Goal: Task Accomplishment & Management: Use online tool/utility

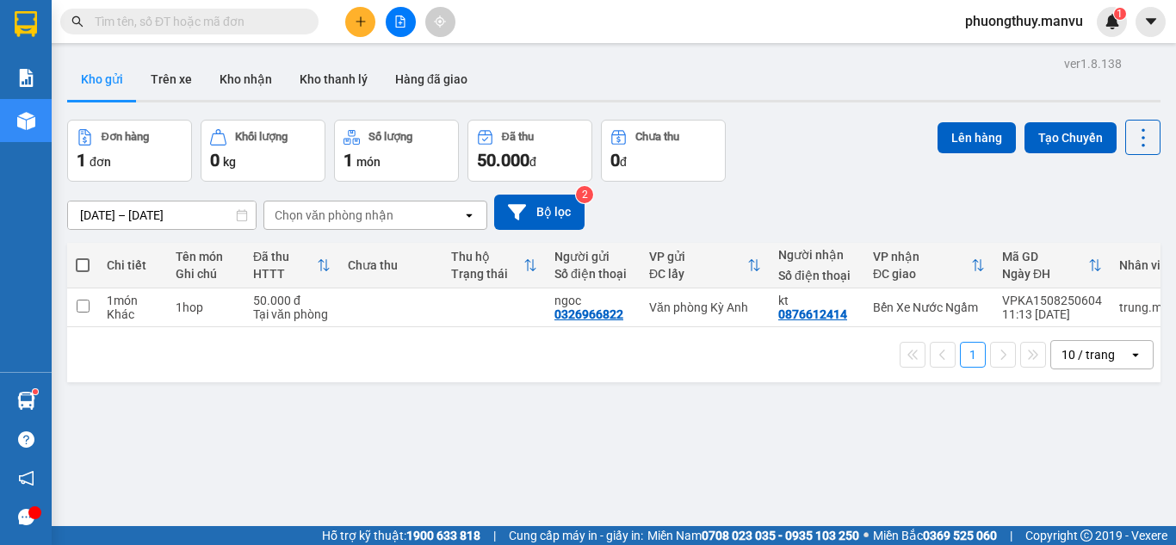
click at [481, 441] on div "ver 1.8.138 Kho gửi Trên xe Kho [PERSON_NAME] [PERSON_NAME] đã [PERSON_NAME] hà…" at bounding box center [613, 324] width 1107 height 545
click at [219, 20] on input "text" at bounding box center [196, 21] width 203 height 19
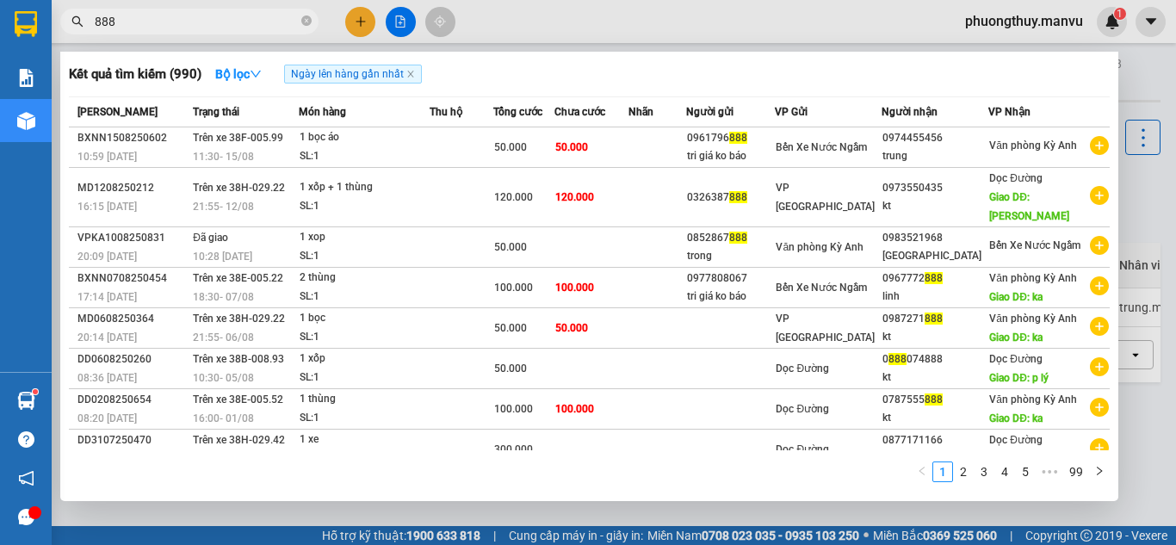
type input "888"
click at [557, 21] on div at bounding box center [588, 272] width 1176 height 545
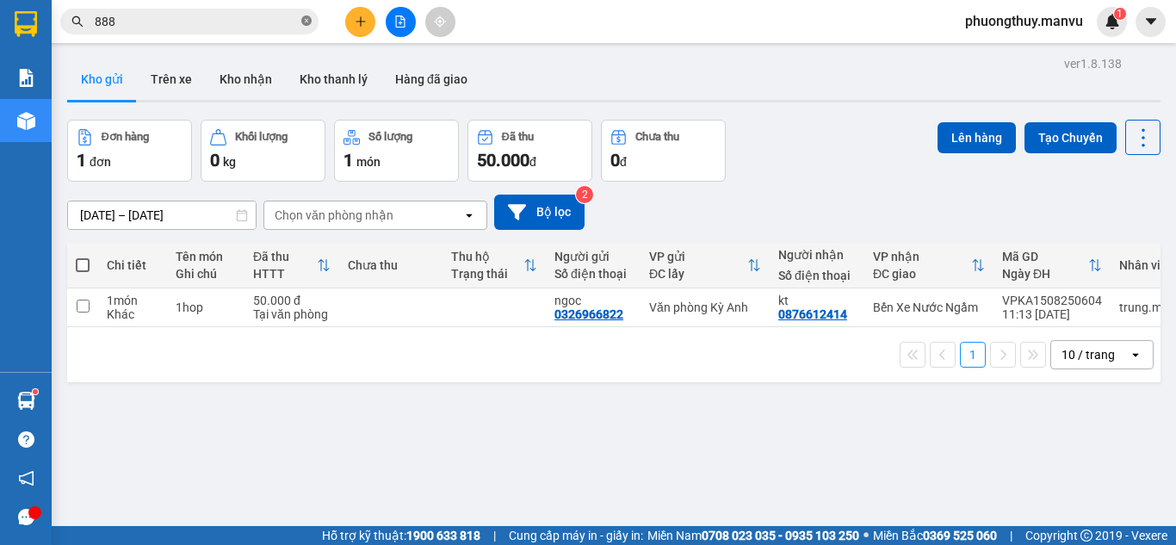
click at [306, 26] on icon "close-circle" at bounding box center [306, 20] width 10 height 10
click at [298, 17] on span at bounding box center [189, 22] width 258 height 26
click at [185, 20] on input "text" at bounding box center [196, 21] width 203 height 19
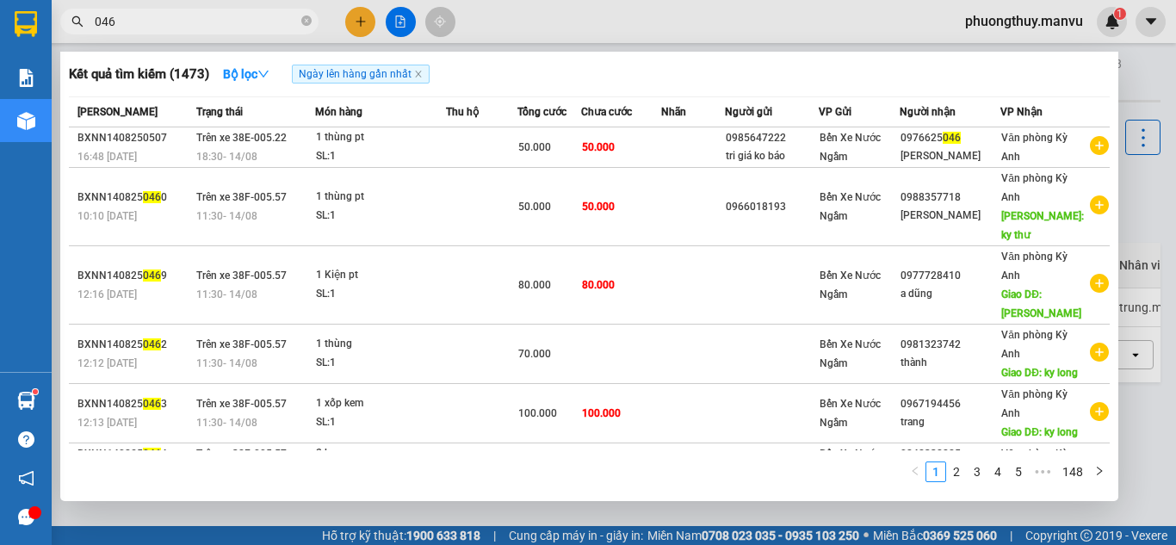
type input "046"
click at [546, 21] on div at bounding box center [588, 272] width 1176 height 545
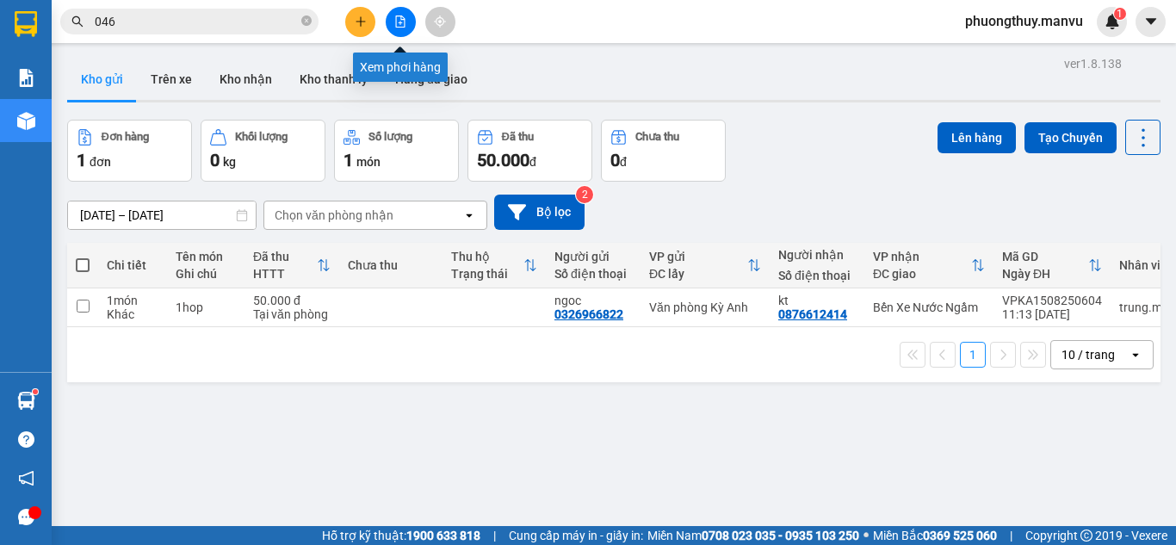
click at [397, 27] on icon "file-add" at bounding box center [400, 21] width 9 height 12
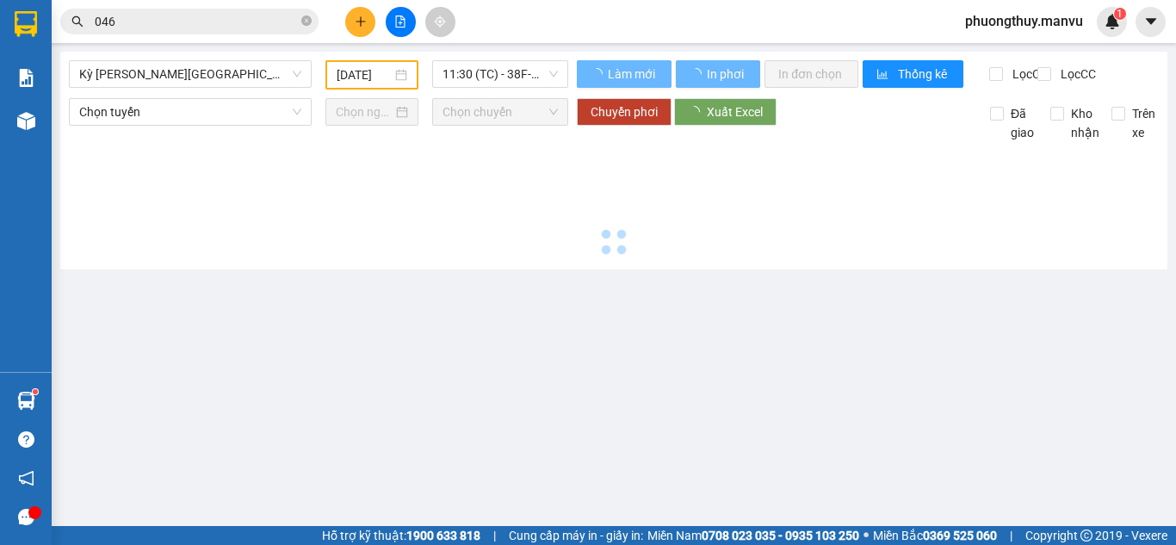
type input "[DATE]"
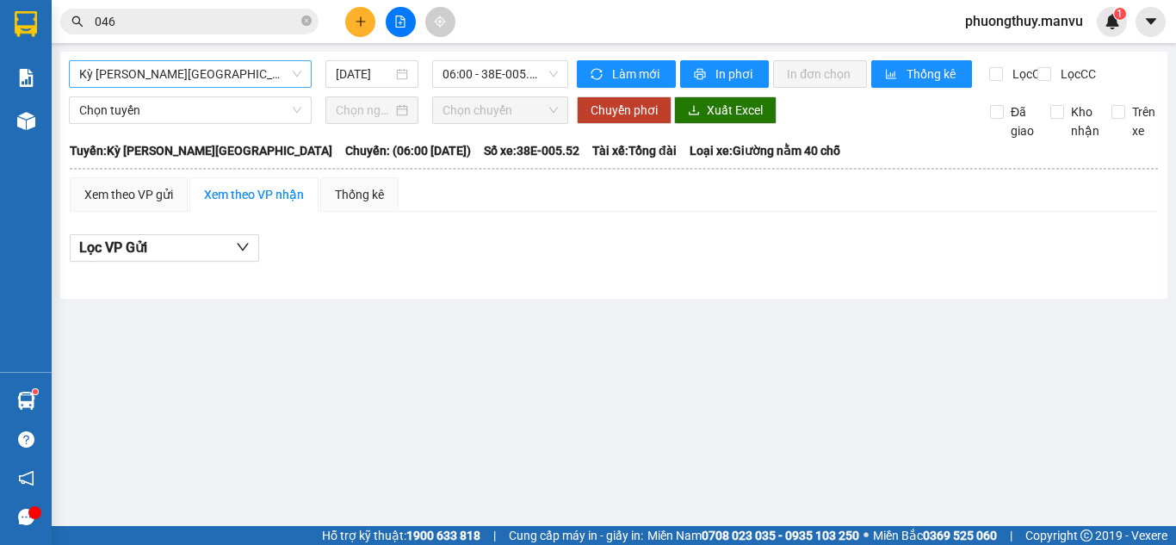
click at [260, 64] on span "Kỳ [PERSON_NAME][GEOGRAPHIC_DATA]" at bounding box center [190, 74] width 222 height 26
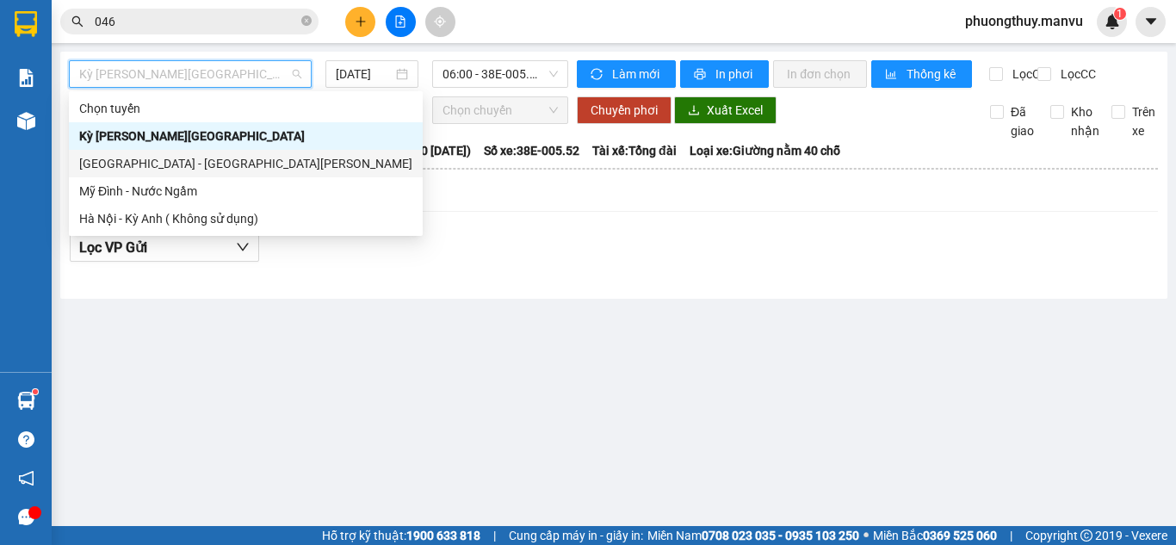
click at [136, 175] on div "[GEOGRAPHIC_DATA] - [GEOGRAPHIC_DATA][PERSON_NAME]" at bounding box center [246, 164] width 354 height 28
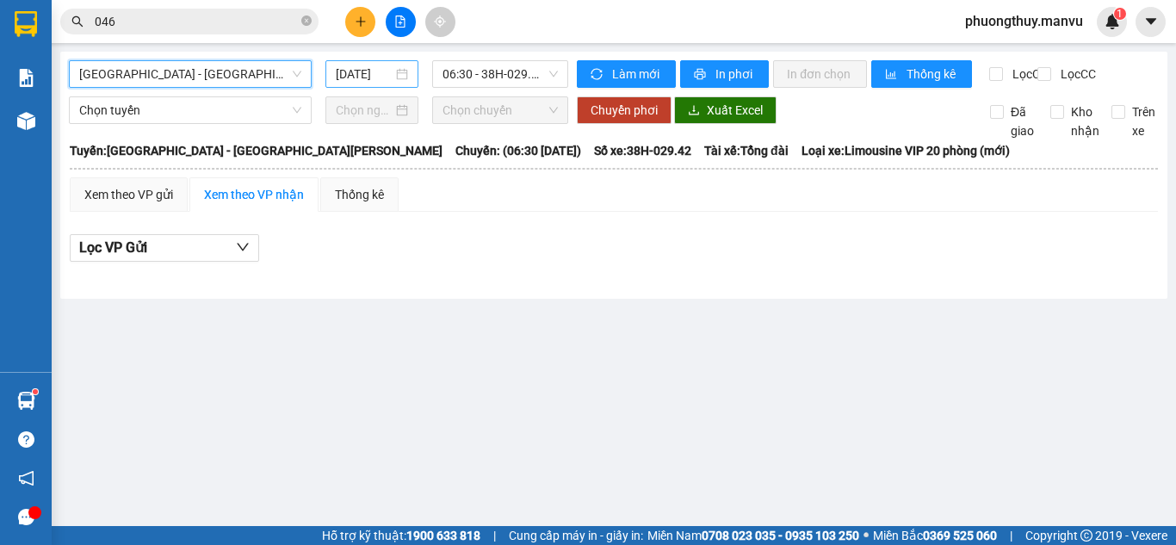
click at [359, 81] on input "[DATE]" at bounding box center [364, 74] width 57 height 19
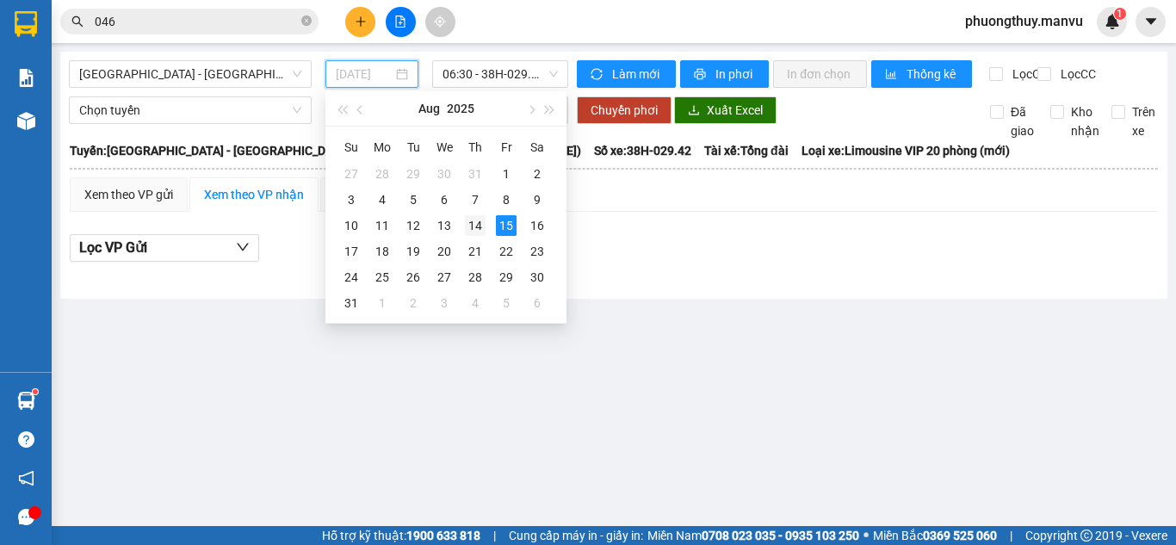
click at [475, 226] on div "14" at bounding box center [475, 225] width 21 height 21
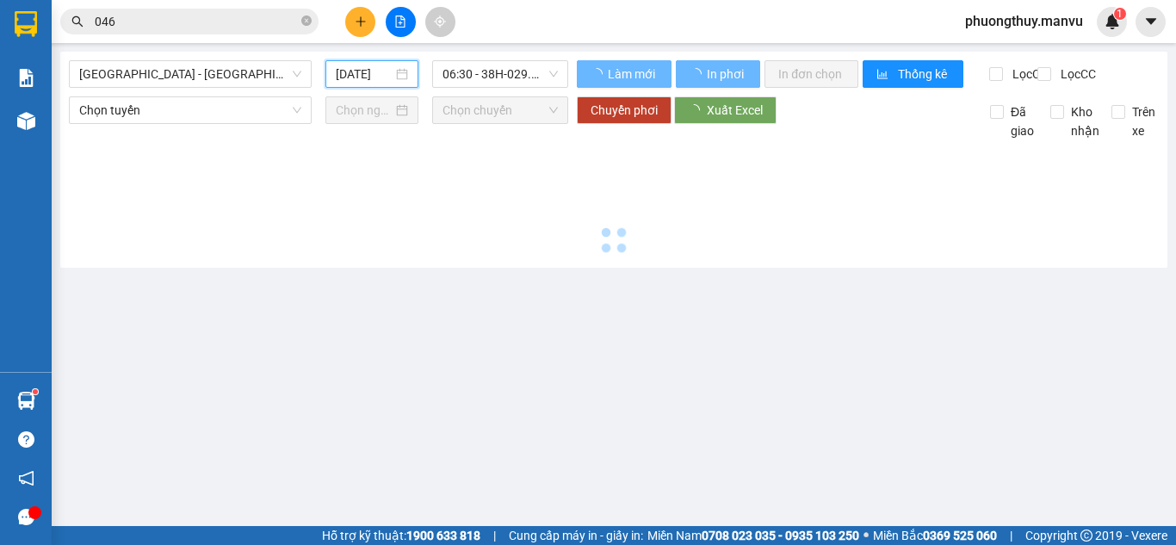
type input "[DATE]"
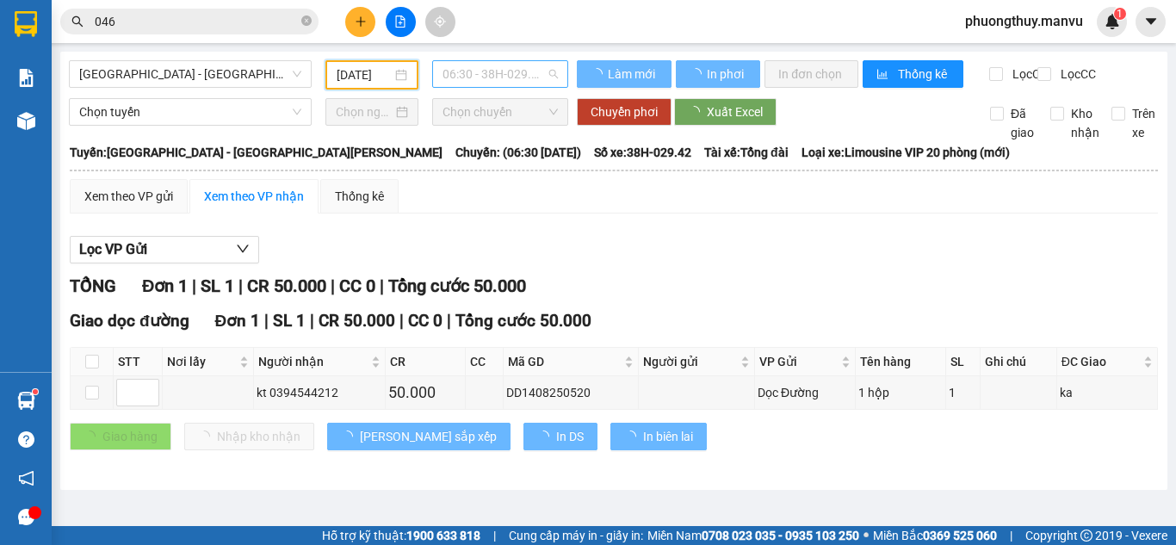
click at [495, 74] on span "06:30 - 38H-029.42" at bounding box center [499, 74] width 115 height 26
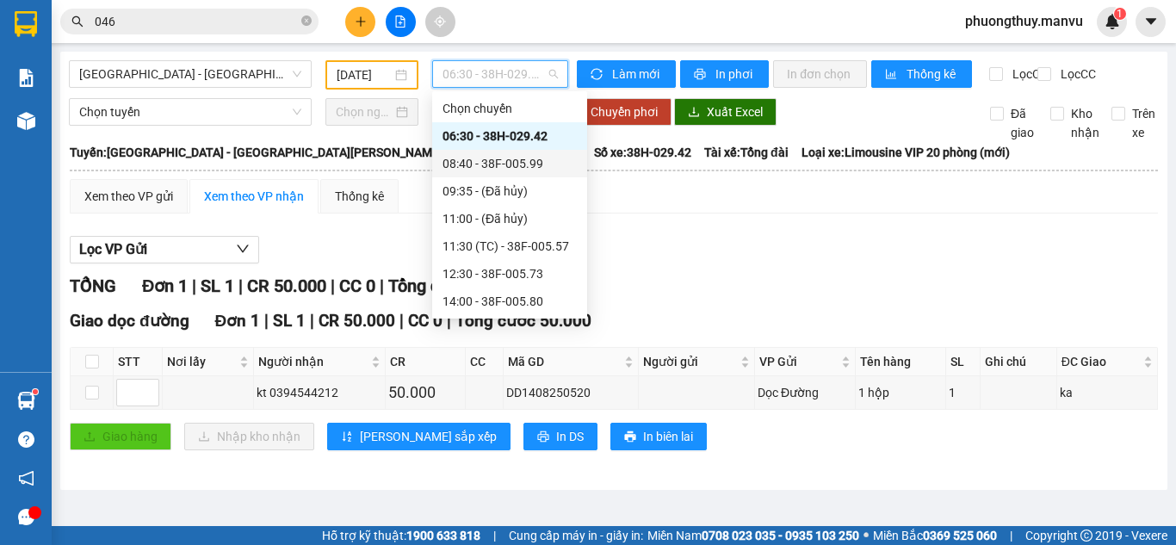
click at [472, 159] on div "08:40 - 38F-005.99" at bounding box center [509, 163] width 134 height 19
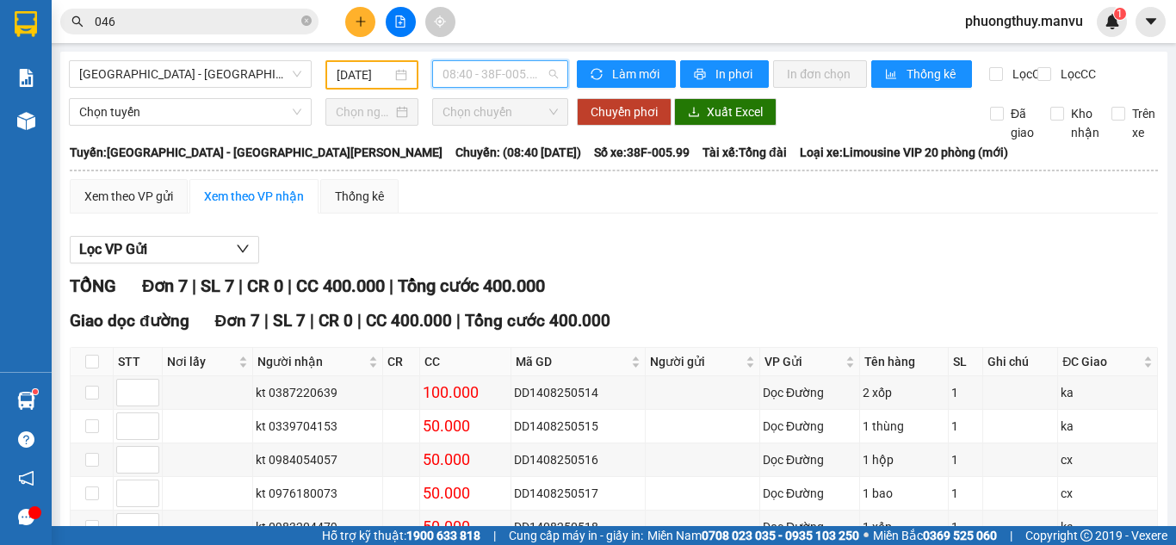
click at [480, 81] on span "08:40 - 38F-005.99" at bounding box center [499, 74] width 115 height 26
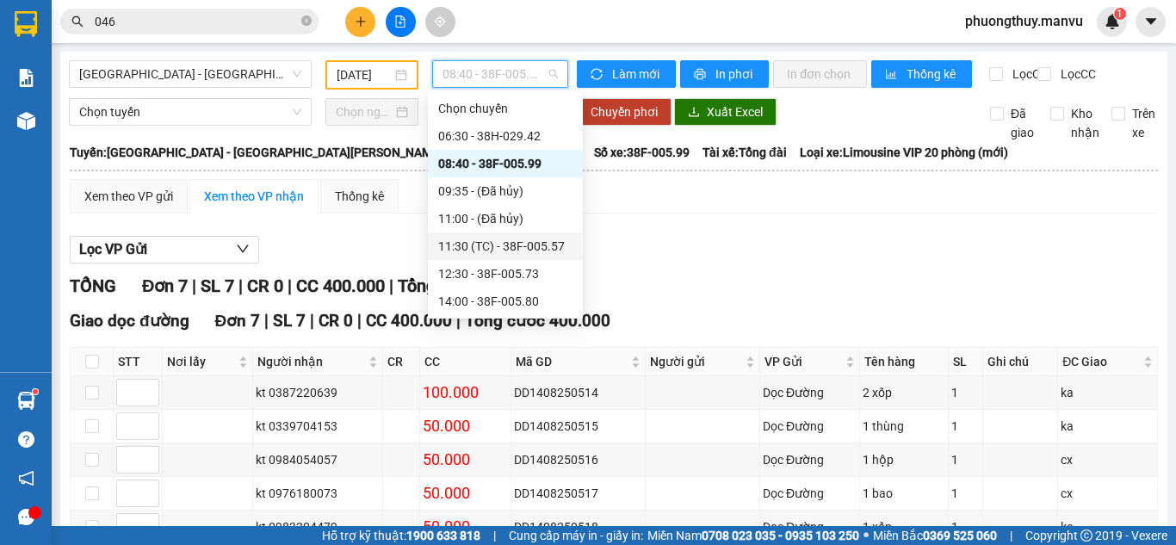
click at [510, 249] on div "11:30 (TC) - 38F-005.57" at bounding box center [505, 246] width 134 height 19
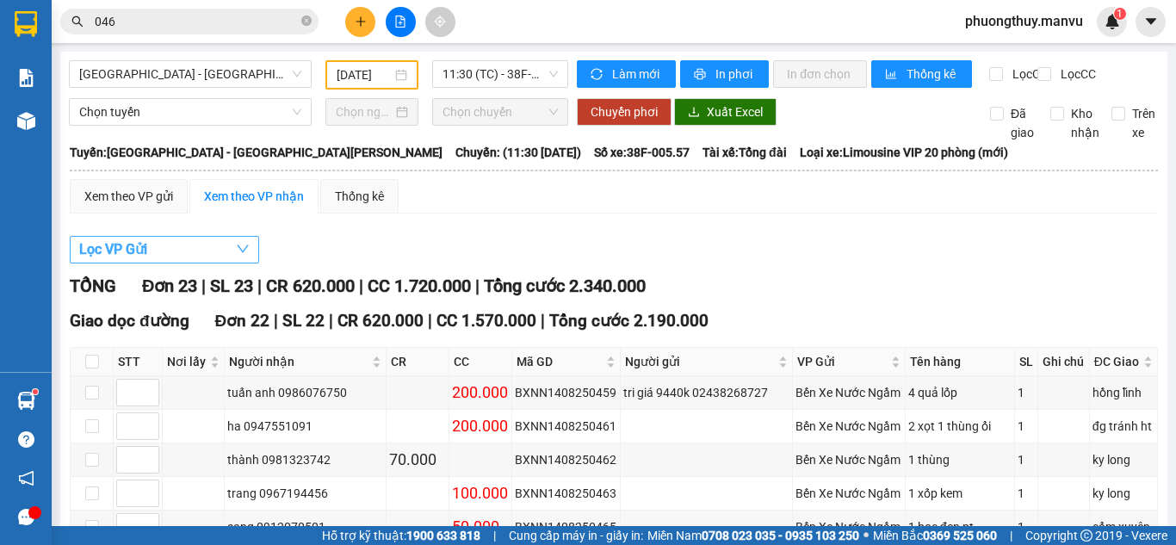
click at [193, 263] on button "Lọc VP Gửi" at bounding box center [164, 250] width 189 height 28
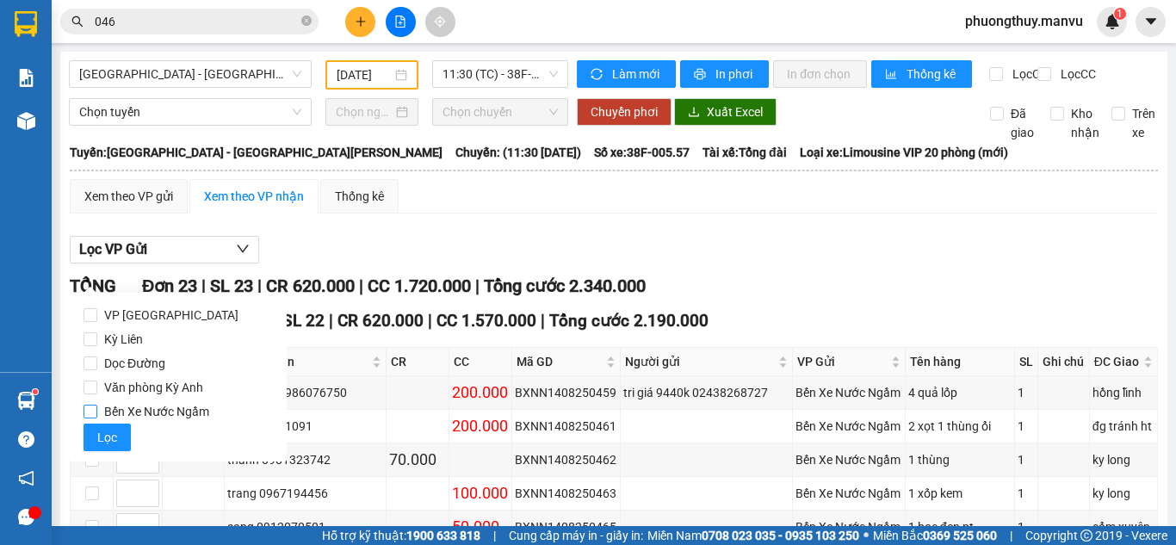
click at [151, 405] on span "Bến Xe Nước Ngầm" at bounding box center [156, 411] width 119 height 24
click at [97, 405] on input "Bến Xe Nước Ngầm" at bounding box center [90, 411] width 14 height 14
checkbox input "true"
click at [103, 429] on span "Lọc" at bounding box center [107, 437] width 20 height 19
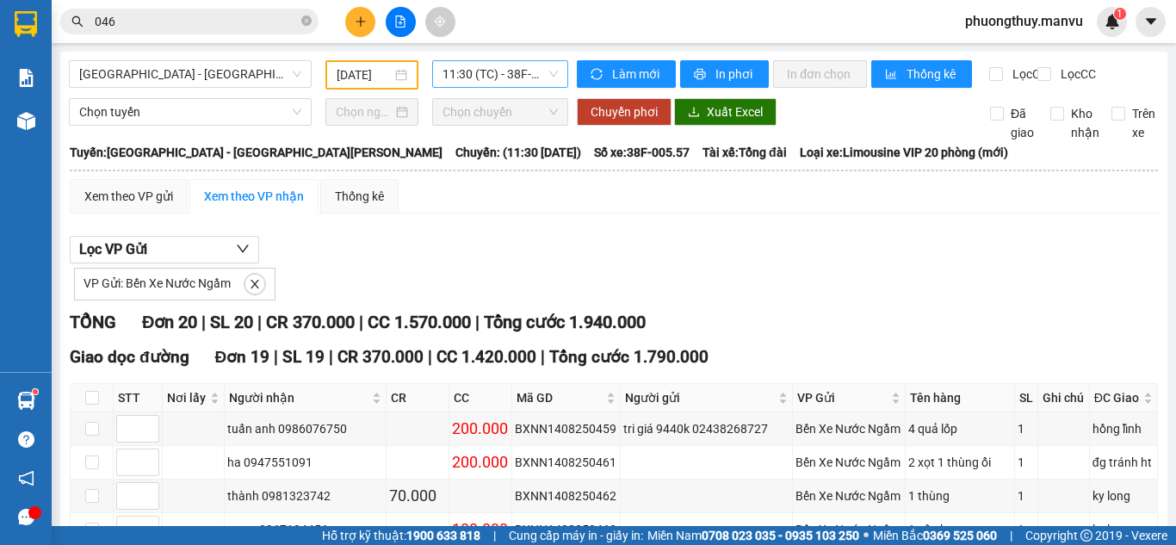
click at [490, 79] on span "11:30 (TC) - 38F-005.57" at bounding box center [499, 74] width 115 height 26
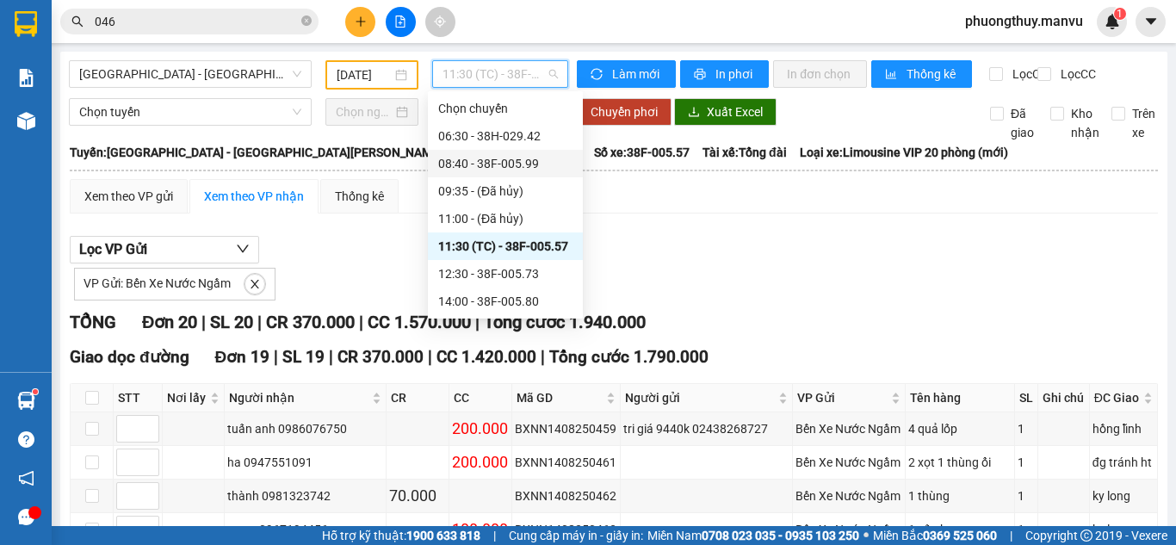
click at [686, 213] on div "Xem theo VP gửi Xem theo VP nhận Thống kê" at bounding box center [614, 196] width 1088 height 34
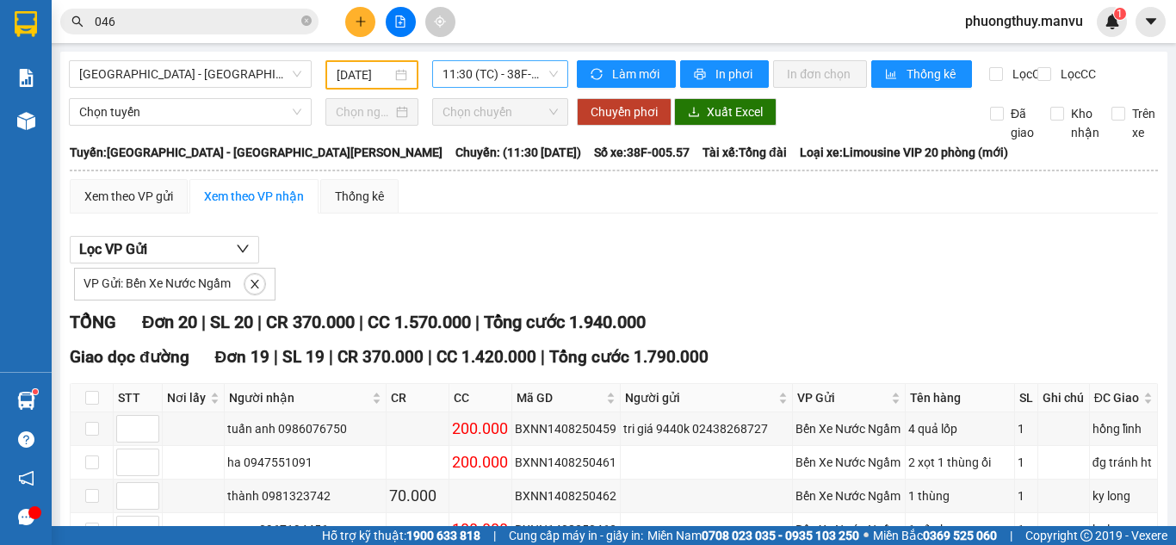
click at [505, 65] on span "11:30 (TC) - 38F-005.57" at bounding box center [499, 74] width 115 height 26
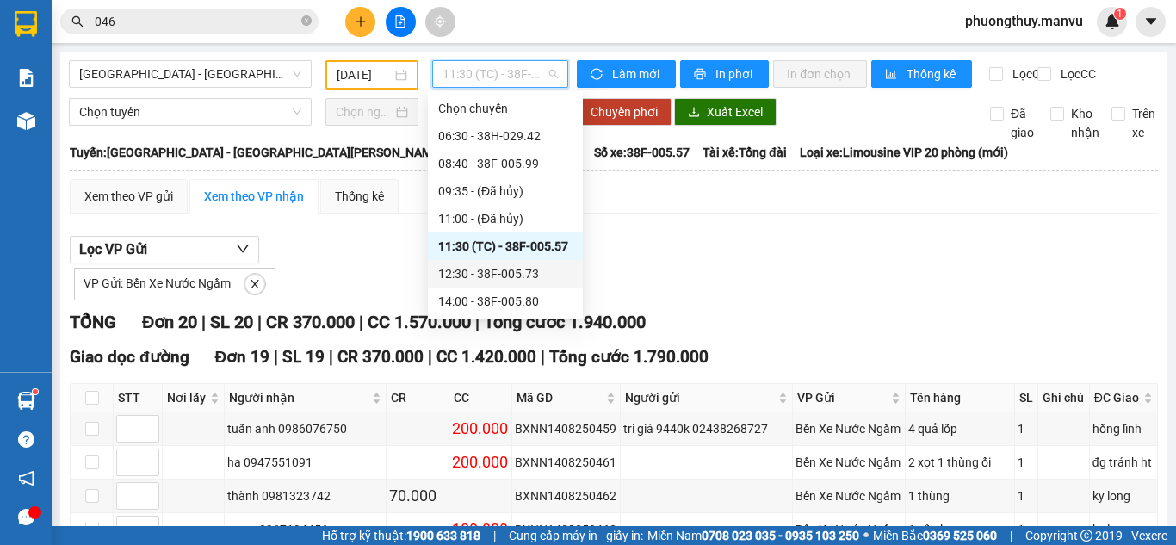
click at [529, 273] on div "12:30 - 38F-005.73" at bounding box center [505, 273] width 134 height 19
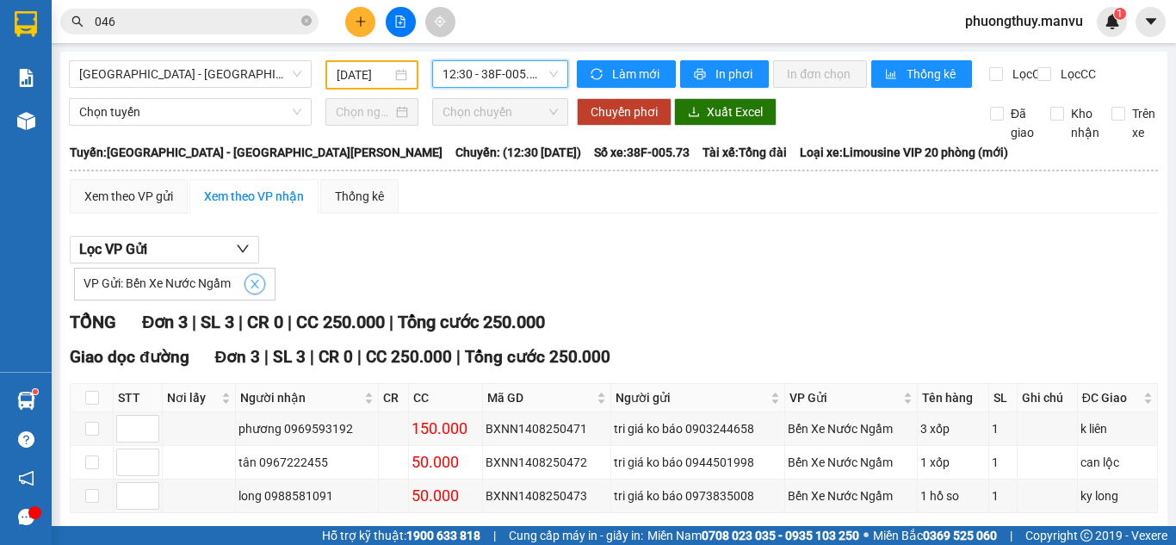
click at [255, 294] on button "button" at bounding box center [254, 284] width 21 height 21
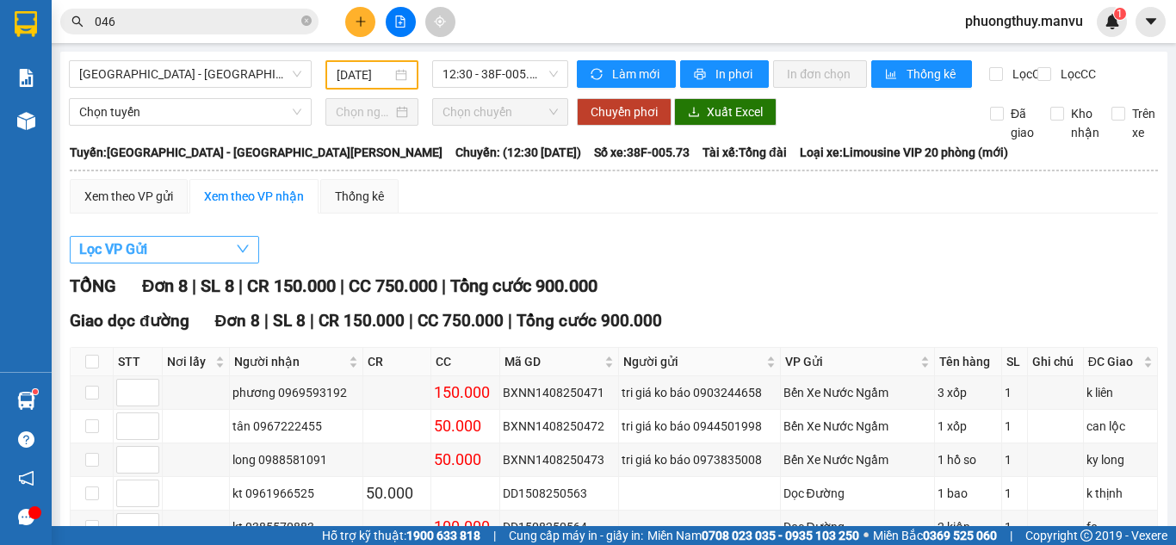
click at [225, 263] on button "Lọc VP Gửi" at bounding box center [164, 250] width 189 height 28
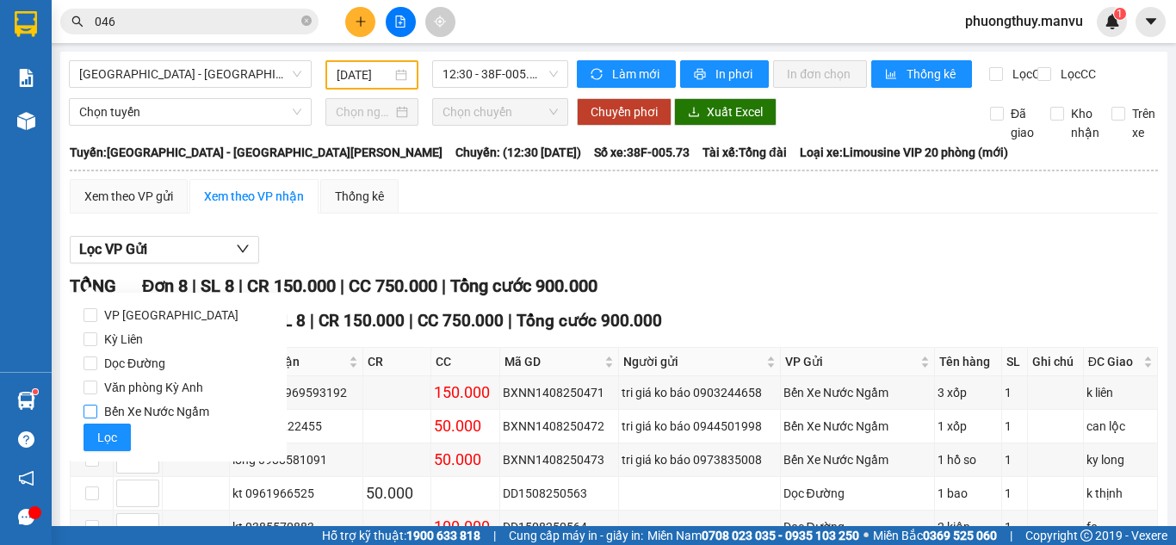
click at [168, 410] on span "Bến Xe Nước Ngầm" at bounding box center [156, 411] width 119 height 24
click at [97, 410] on input "Bến Xe Nước Ngầm" at bounding box center [90, 411] width 14 height 14
checkbox input "true"
click at [109, 438] on span "Lọc" at bounding box center [107, 437] width 20 height 19
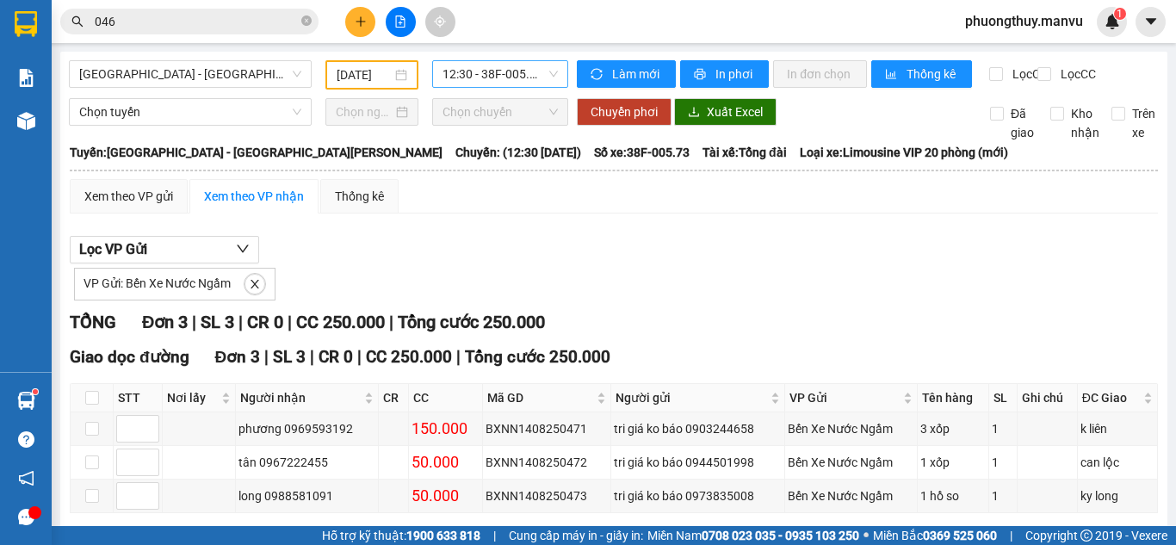
click at [493, 76] on span "12:30 - 38F-005.73" at bounding box center [499, 74] width 115 height 26
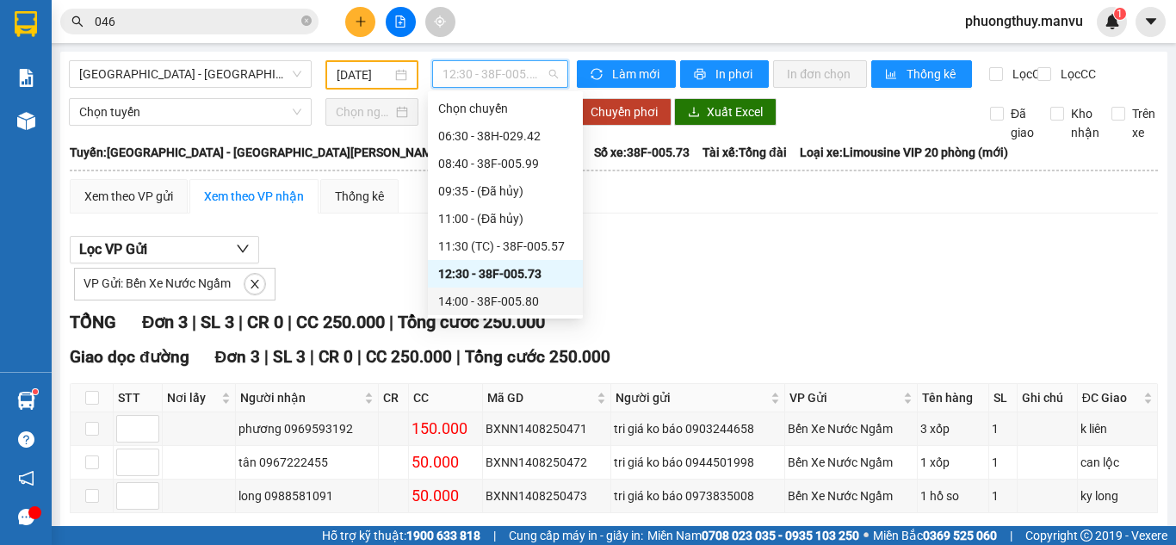
click at [529, 307] on div "14:00 - 38F-005.80" at bounding box center [505, 301] width 134 height 19
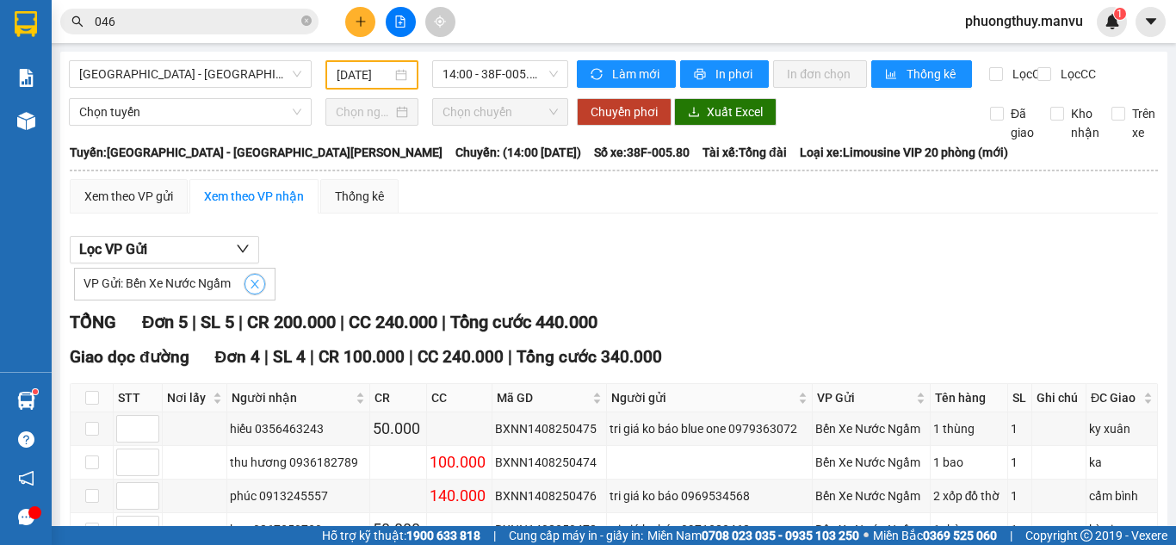
click at [256, 290] on icon "close" at bounding box center [255, 284] width 12 height 12
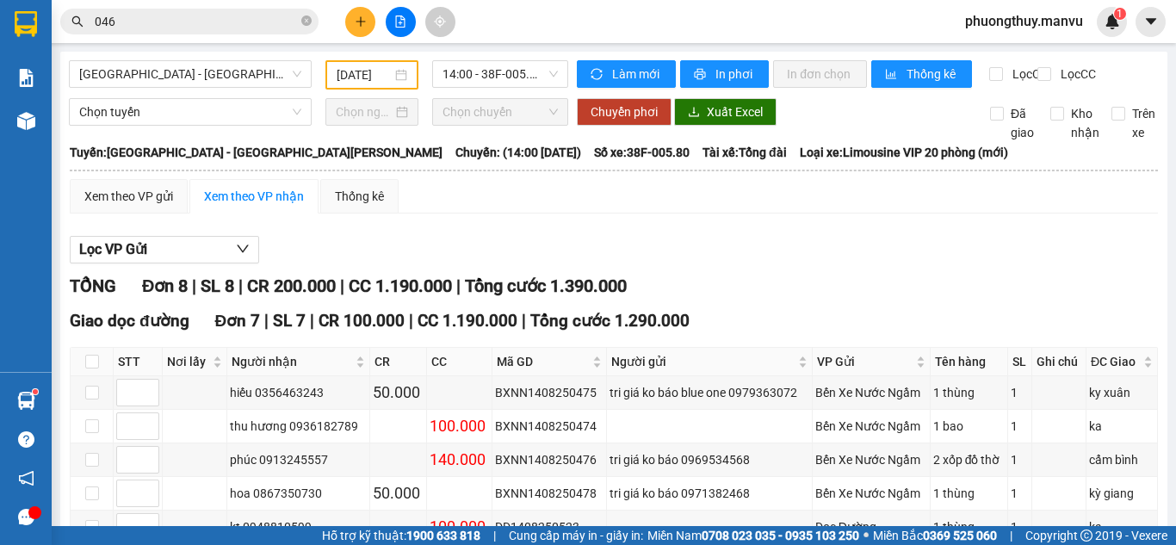
click at [509, 58] on div "[GEOGRAPHIC_DATA] - [GEOGRAPHIC_DATA][PERSON_NAME] [DATE] 14:00 - 38F-005.80 [P…" at bounding box center [613, 453] width 1107 height 803
click at [509, 67] on span "14:00 - 38F-005.80" at bounding box center [499, 74] width 115 height 26
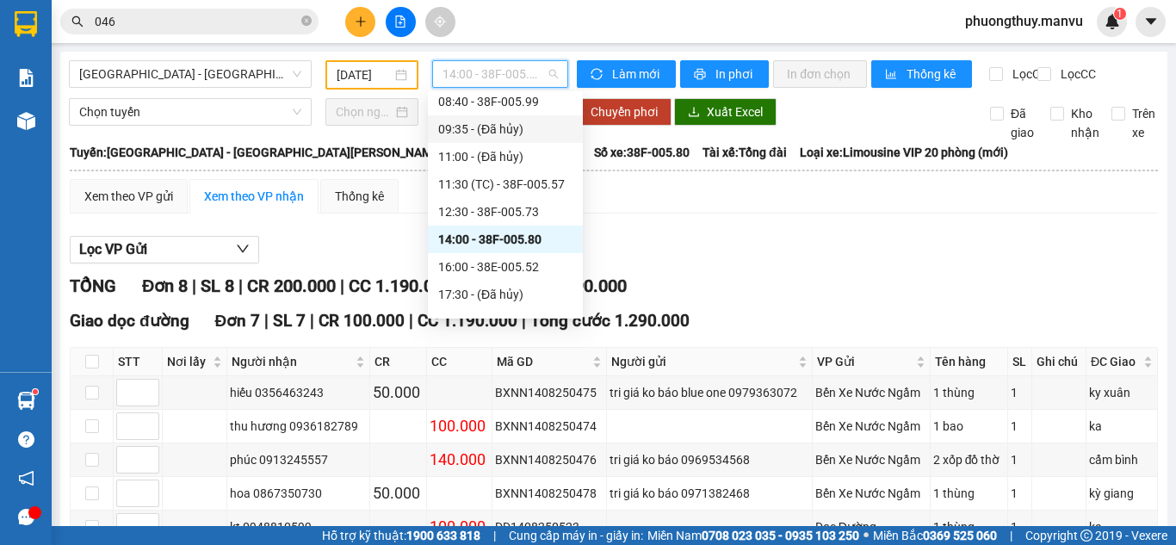
scroll to position [86, 0]
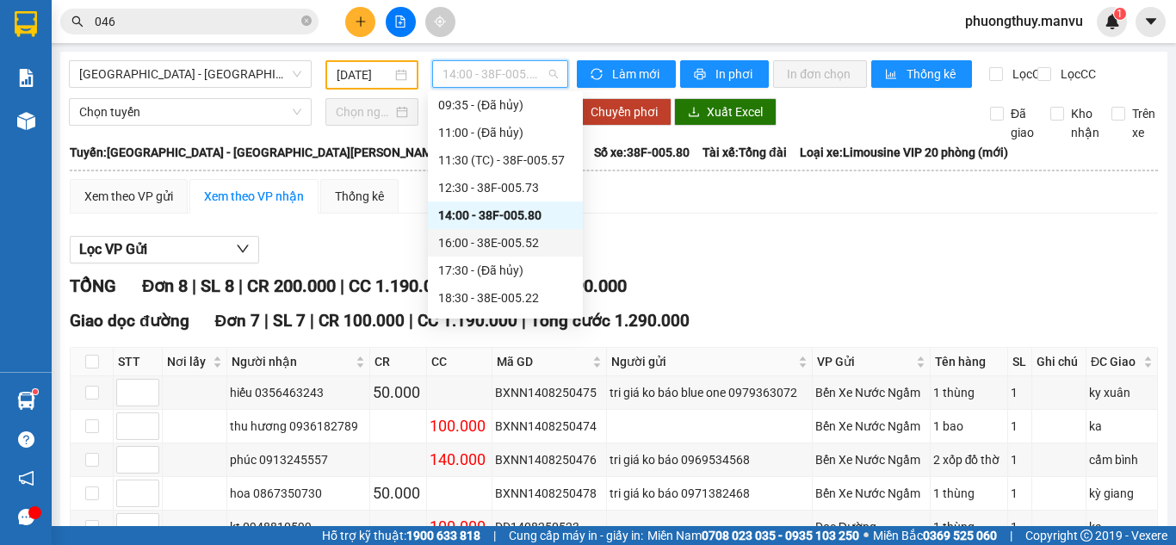
click at [489, 240] on div "16:00 - 38E-005.52" at bounding box center [505, 242] width 134 height 19
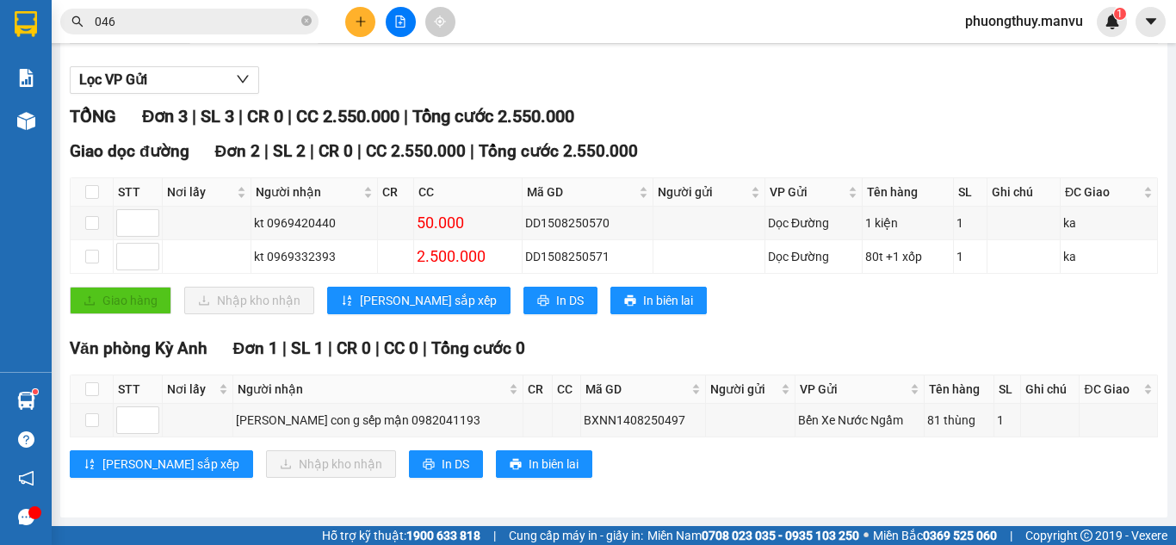
scroll to position [182, 0]
click at [185, 28] on input "046" at bounding box center [196, 21] width 203 height 19
type input "0"
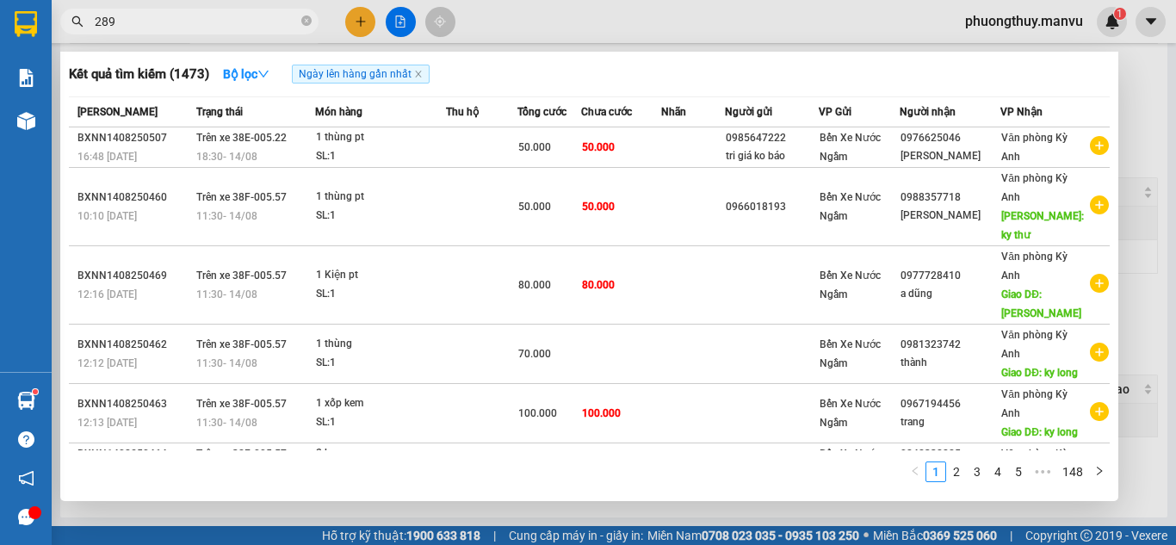
type input "2893"
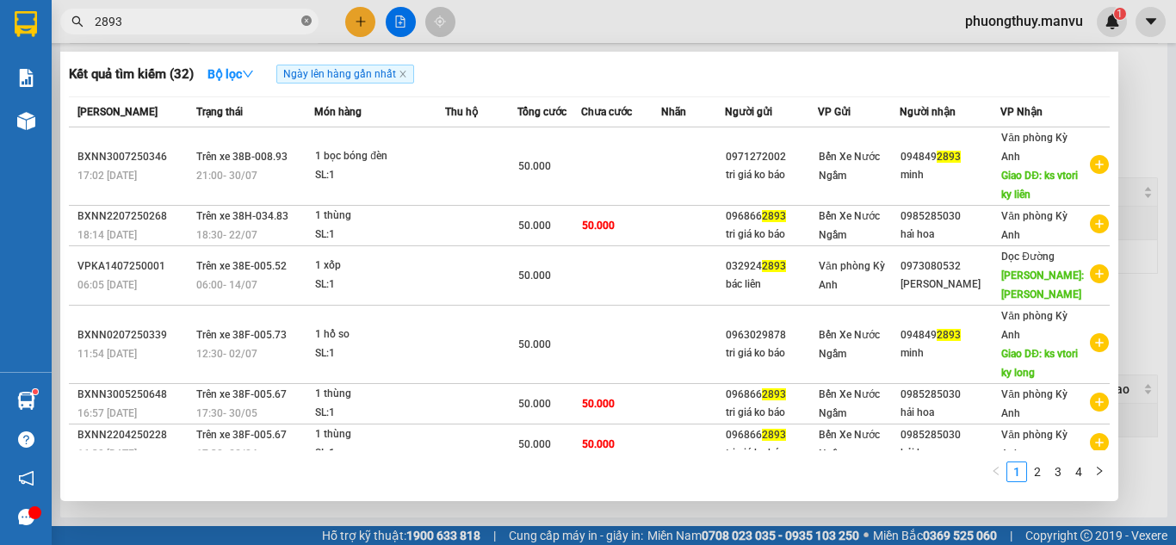
click at [302, 22] on icon "close-circle" at bounding box center [306, 20] width 10 height 10
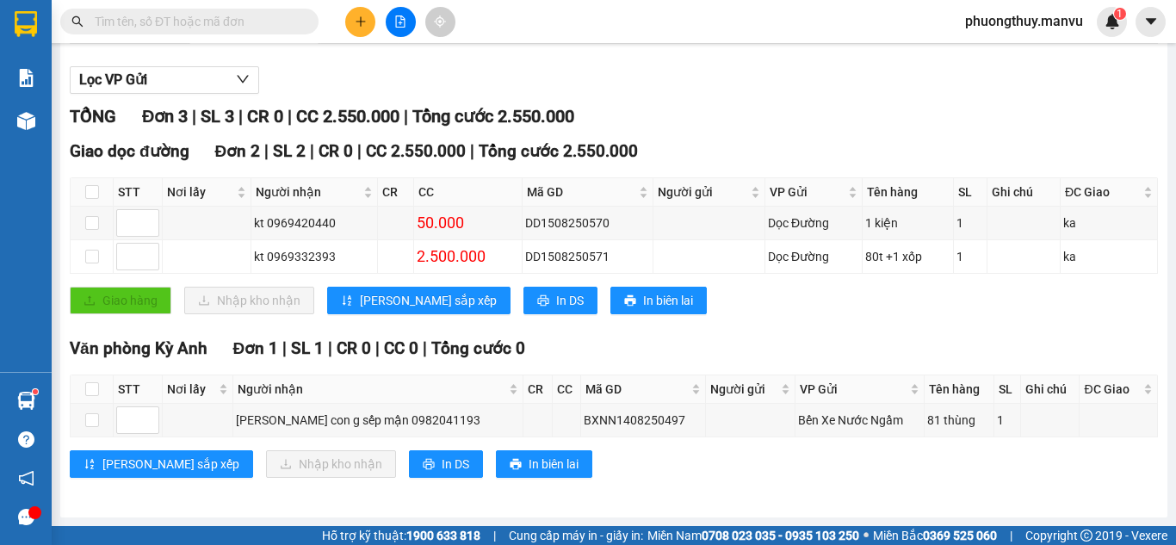
click at [257, 22] on input "text" at bounding box center [196, 21] width 203 height 19
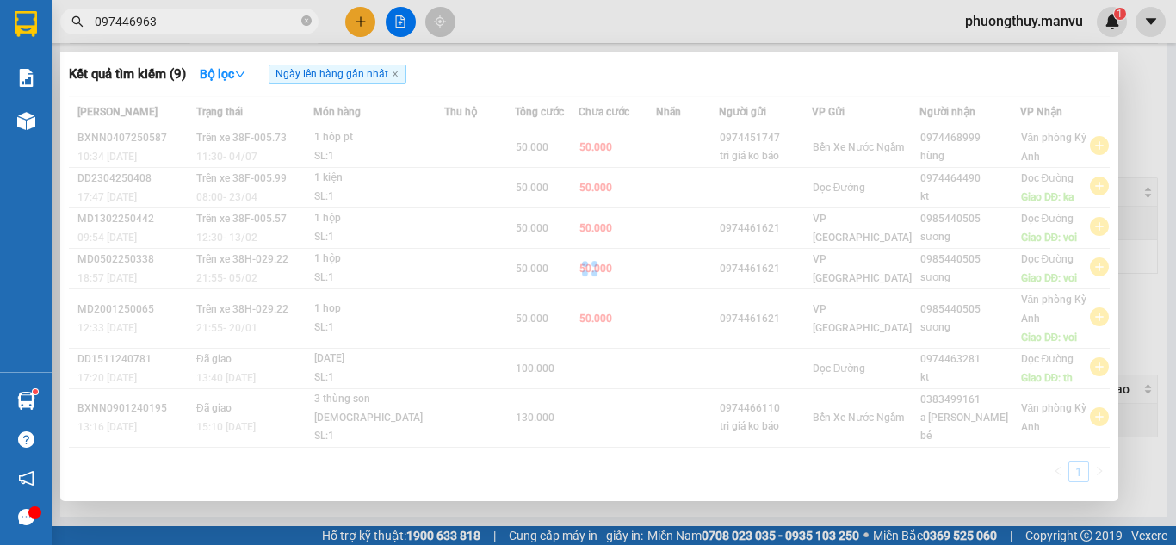
type input "0974469635"
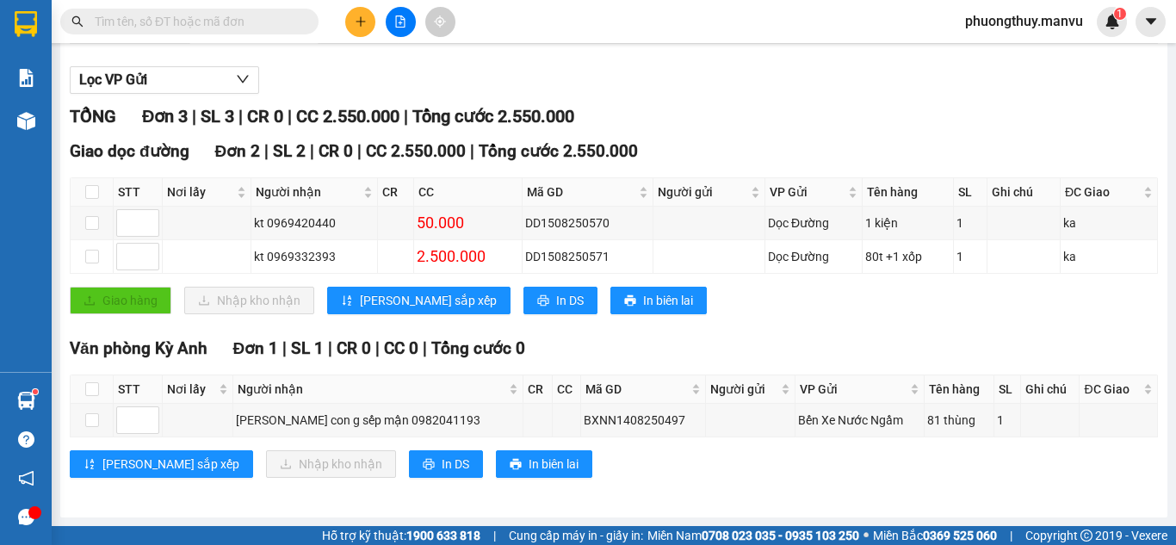
paste input "0974469635"
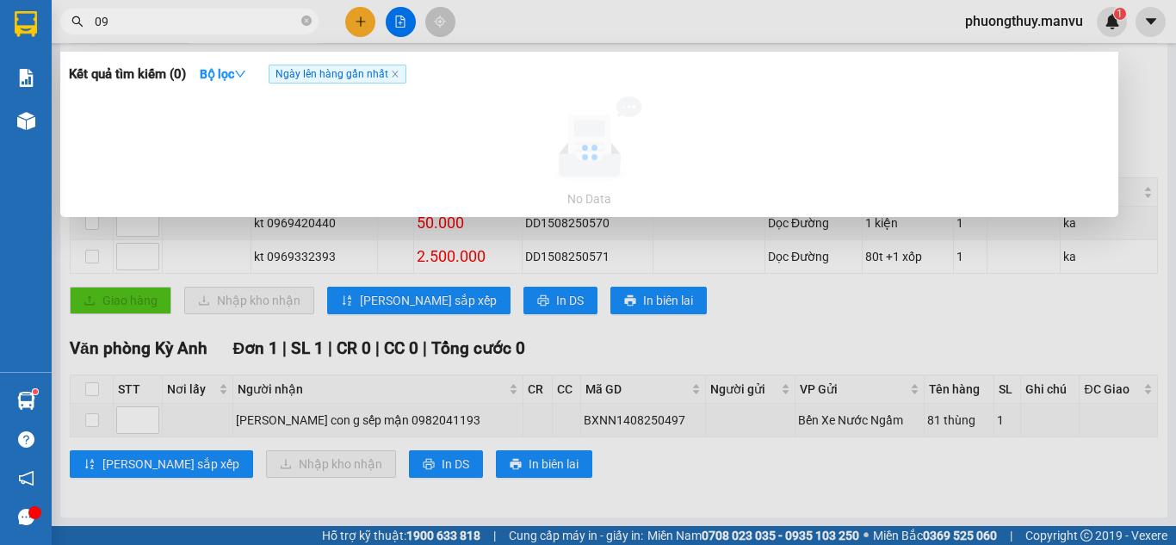
type input "0"
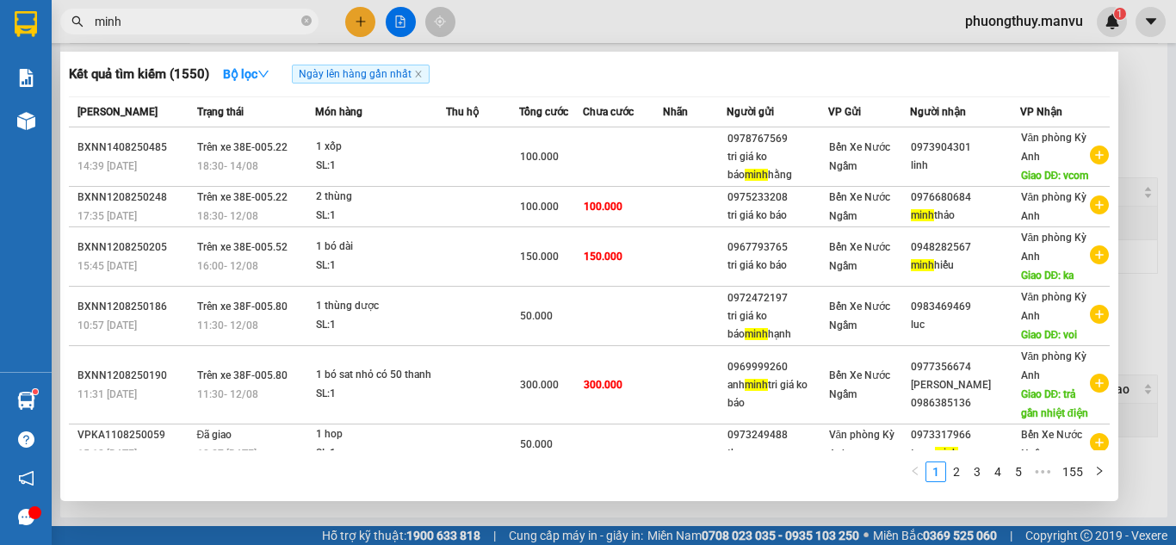
type input "minh"
click at [310, 24] on icon "close-circle" at bounding box center [306, 20] width 10 height 10
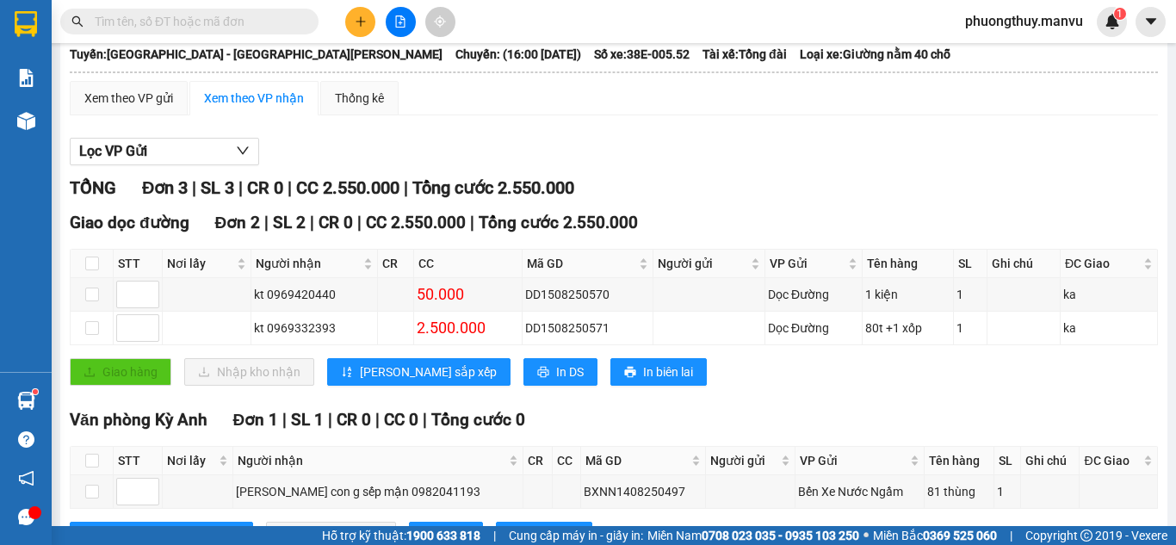
scroll to position [0, 0]
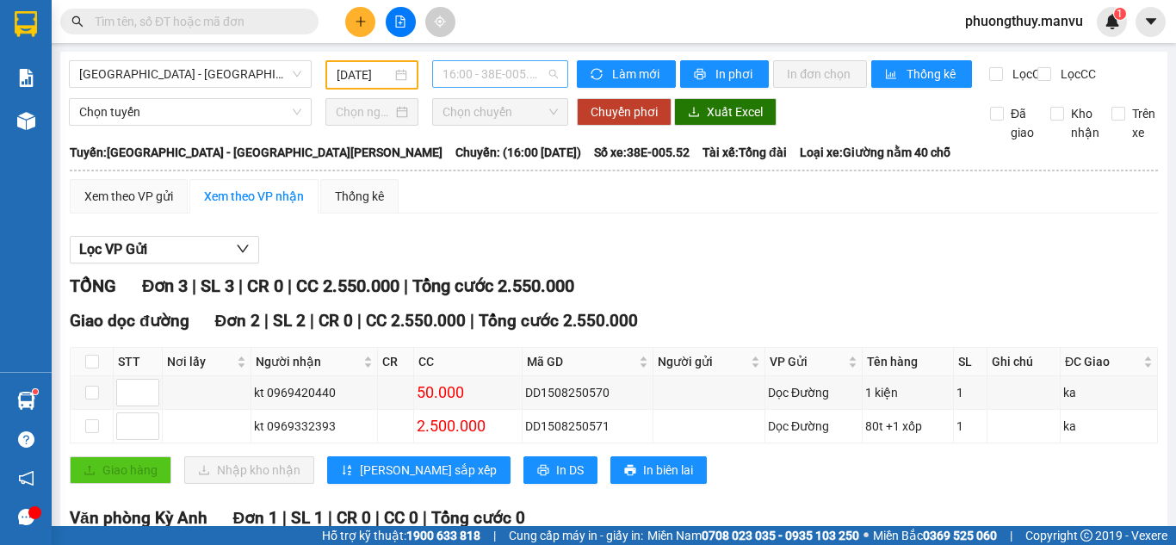
click at [494, 65] on span "16:00 - 38E-005.52" at bounding box center [499, 74] width 115 height 26
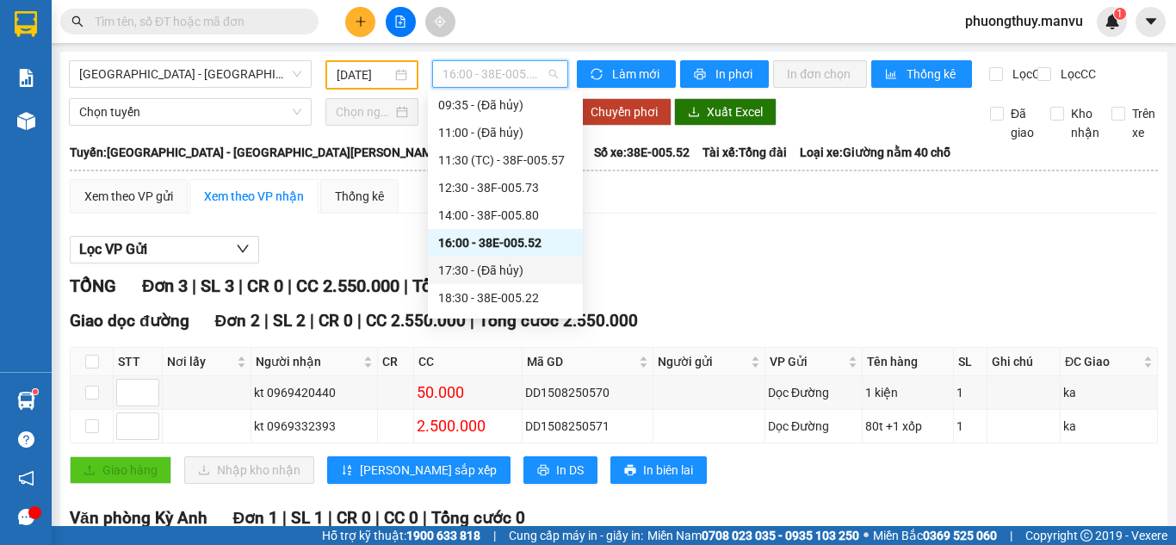
scroll to position [172, 0]
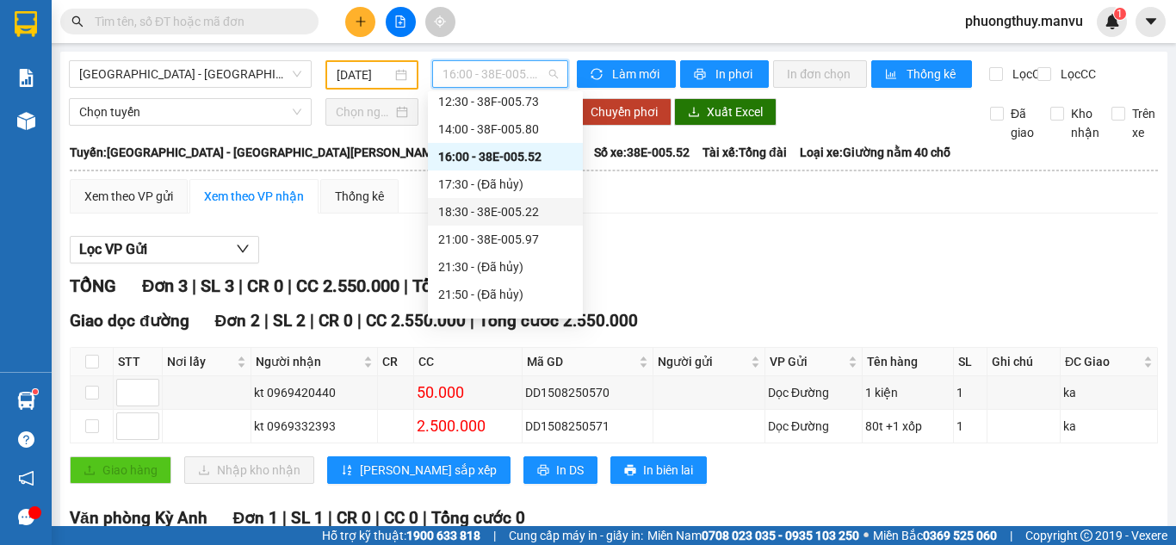
click at [528, 216] on div "18:30 - 38E-005.22" at bounding box center [505, 211] width 134 height 19
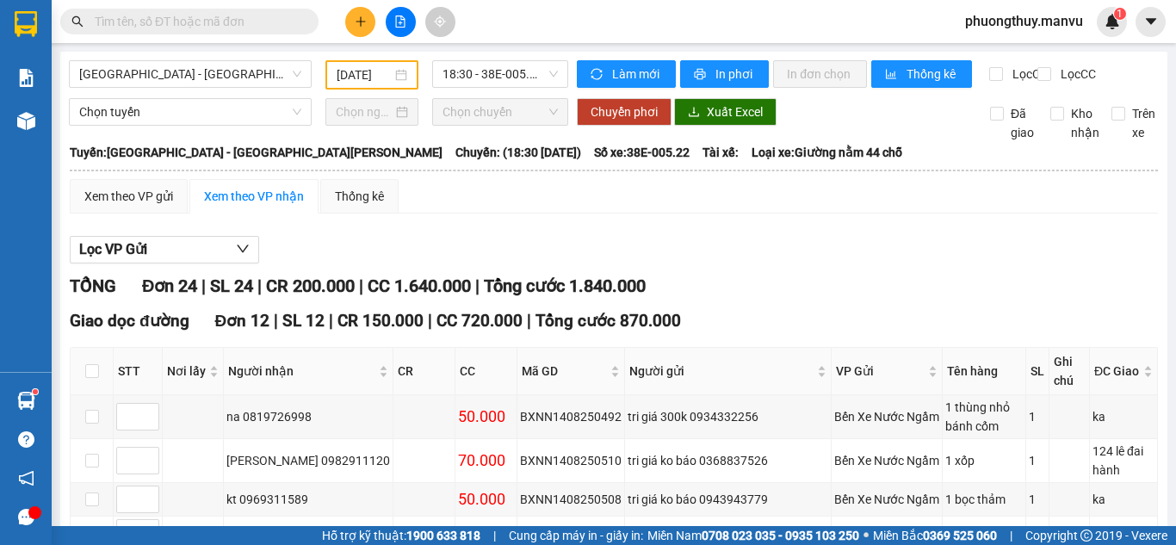
click at [244, 16] on input "text" at bounding box center [196, 21] width 203 height 19
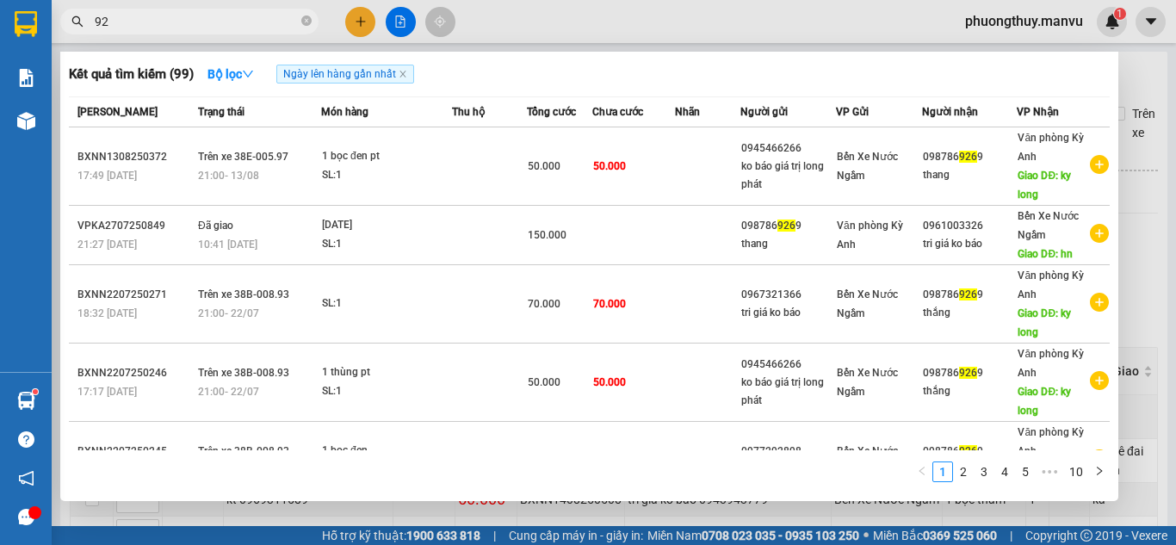
type input "9"
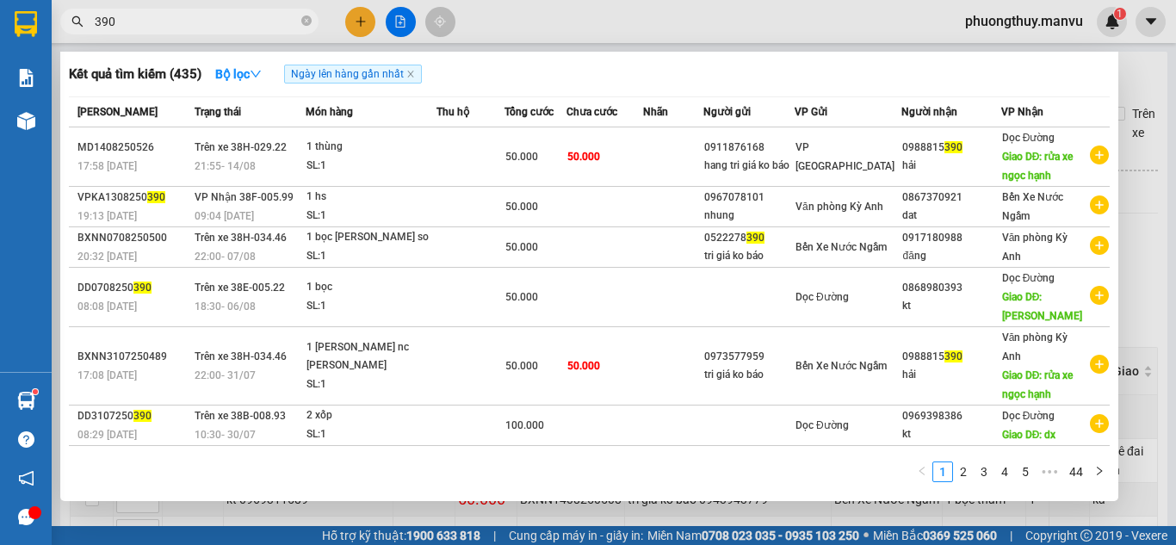
type input "390"
type input "minh"
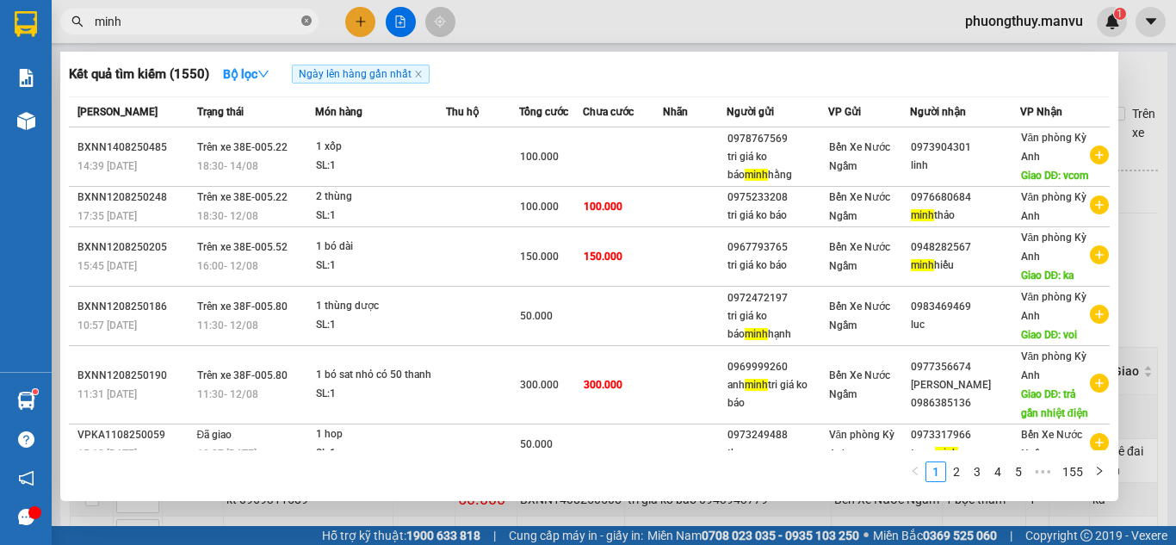
click at [309, 22] on icon "close-circle" at bounding box center [306, 20] width 10 height 10
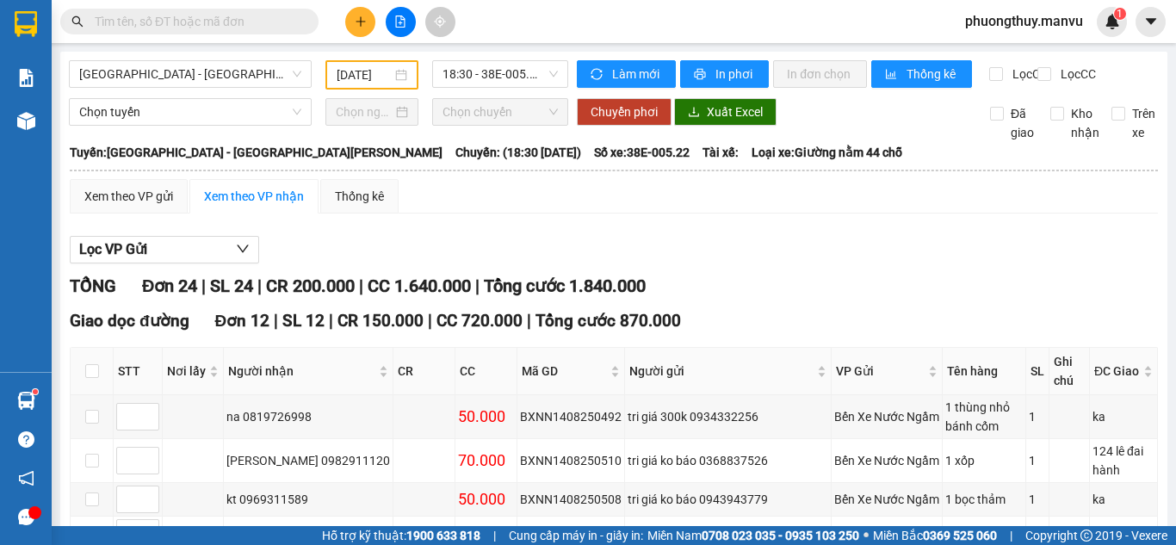
click at [280, 20] on input "text" at bounding box center [196, 21] width 203 height 19
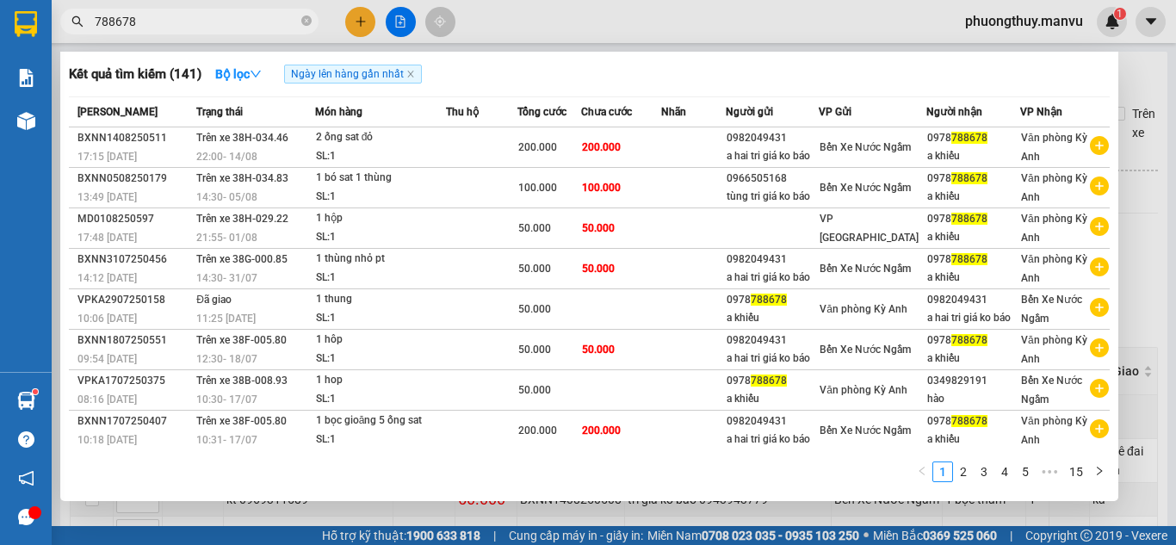
click at [110, 22] on input "788678" at bounding box center [196, 21] width 203 height 19
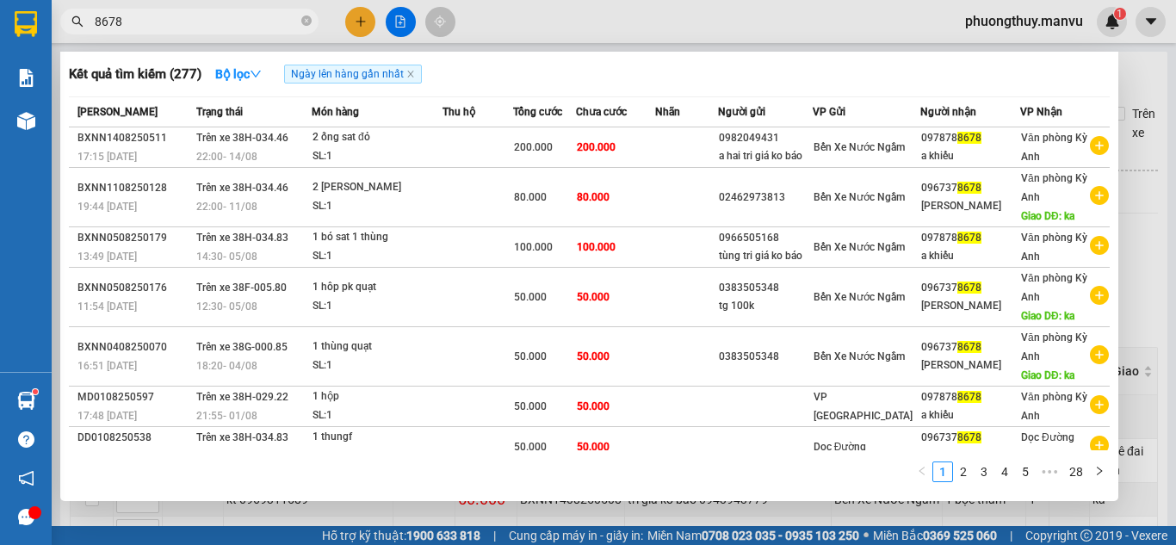
type input "8678"
click at [490, 16] on div at bounding box center [588, 272] width 1176 height 545
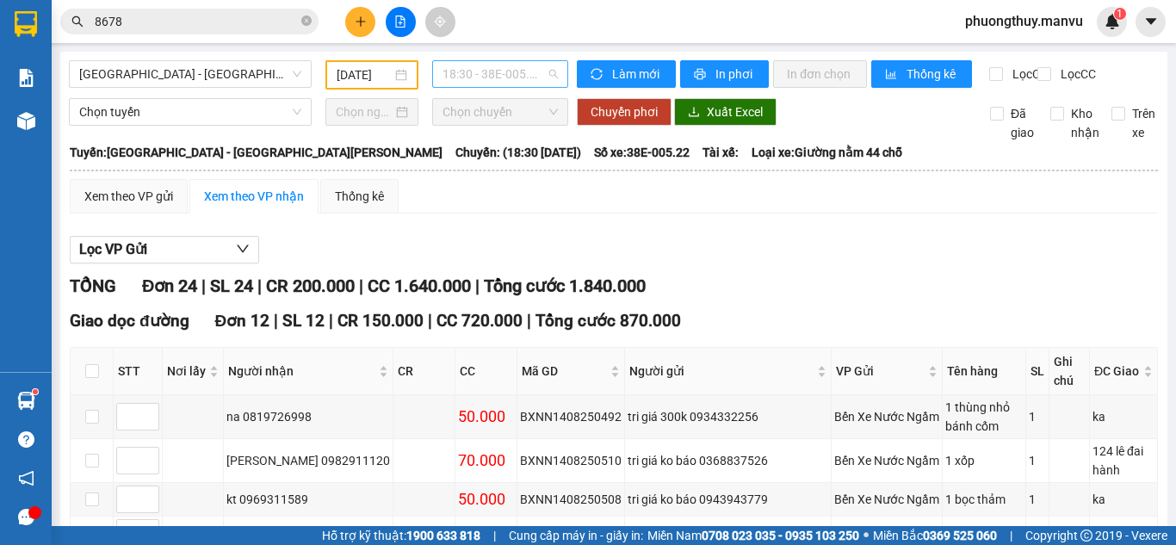
click at [470, 73] on span "18:30 - 38E-005.22" at bounding box center [499, 74] width 115 height 26
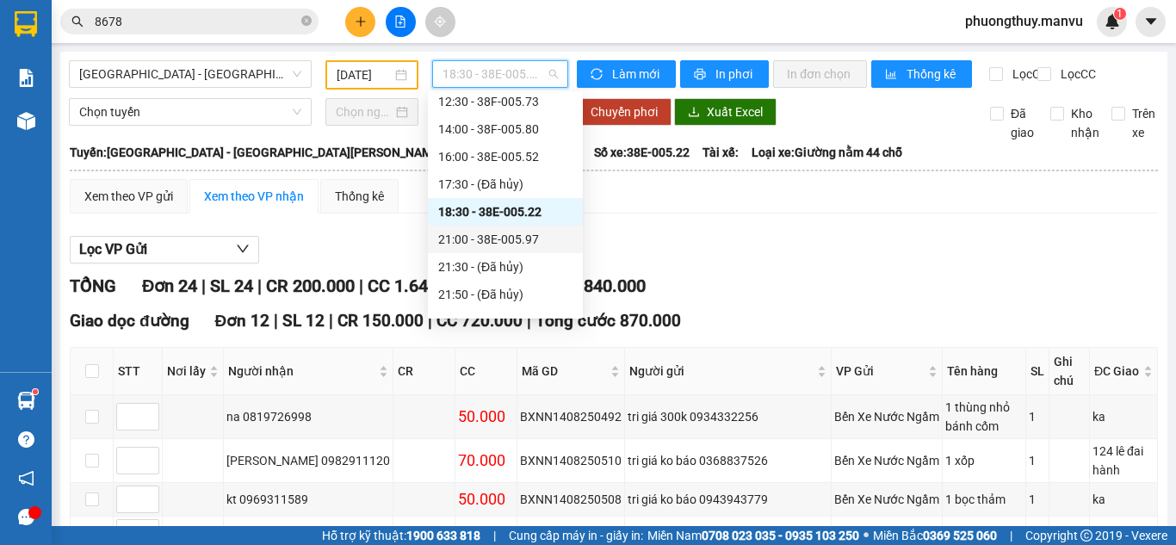
click at [517, 235] on div "21:00 - 38E-005.97" at bounding box center [505, 239] width 134 height 19
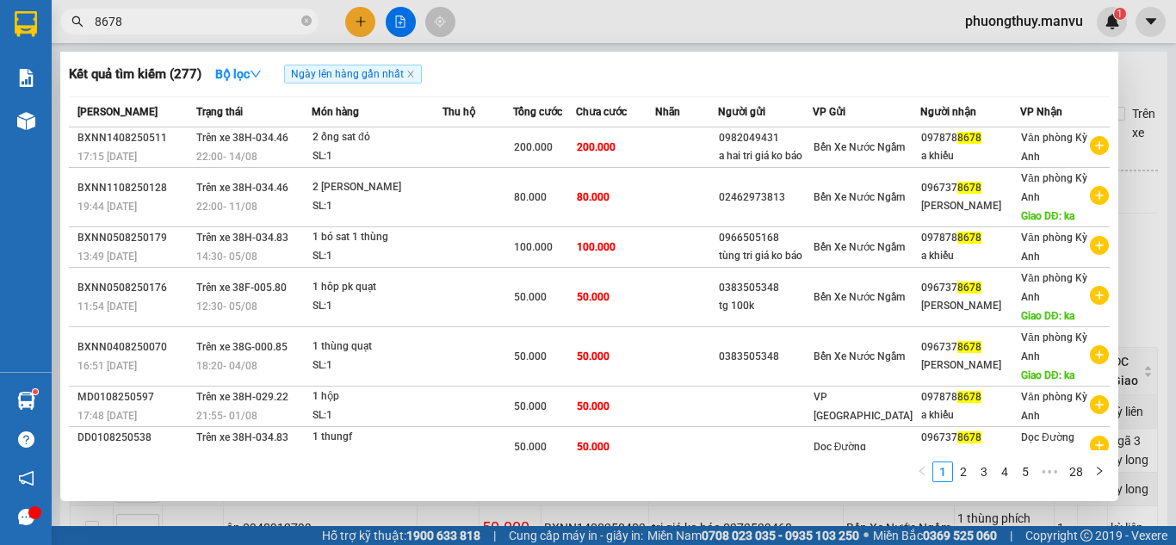
click at [253, 25] on input "8678" at bounding box center [196, 21] width 203 height 19
type input "194"
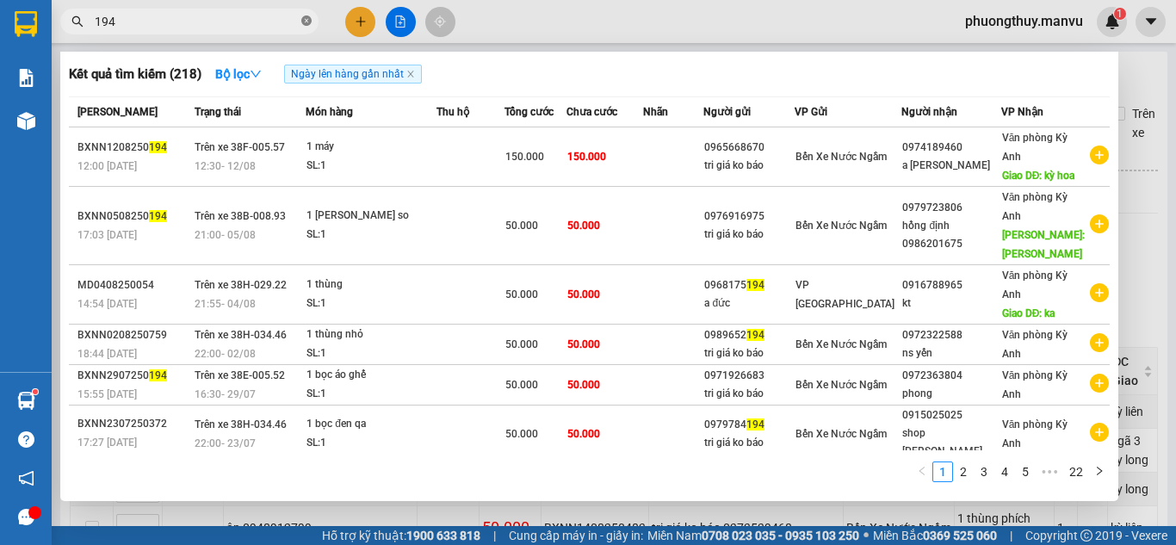
click at [303, 21] on icon "close-circle" at bounding box center [306, 20] width 10 height 10
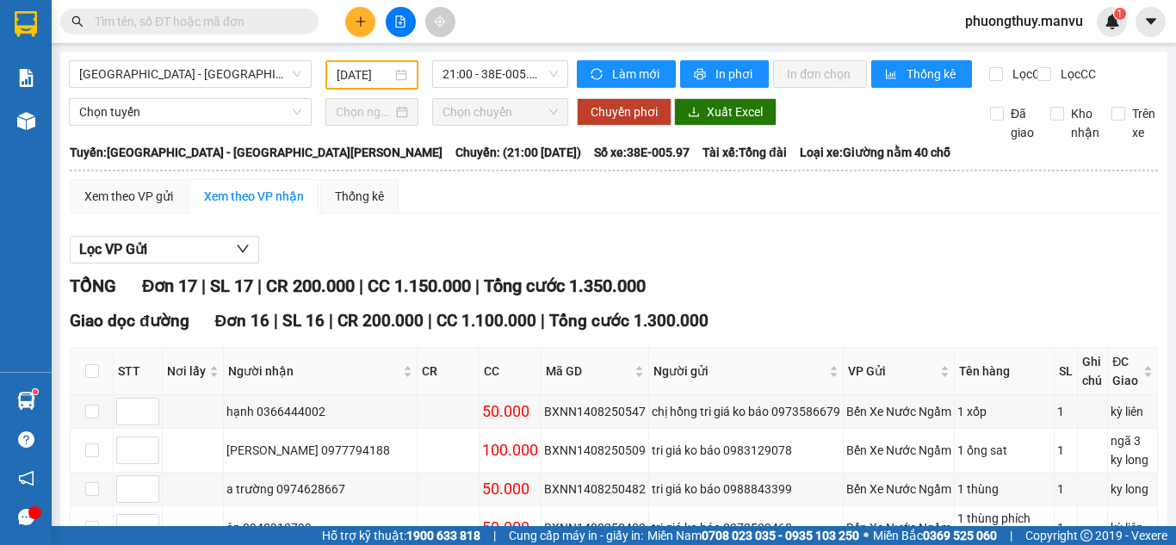
click at [294, 19] on input "text" at bounding box center [196, 21] width 203 height 19
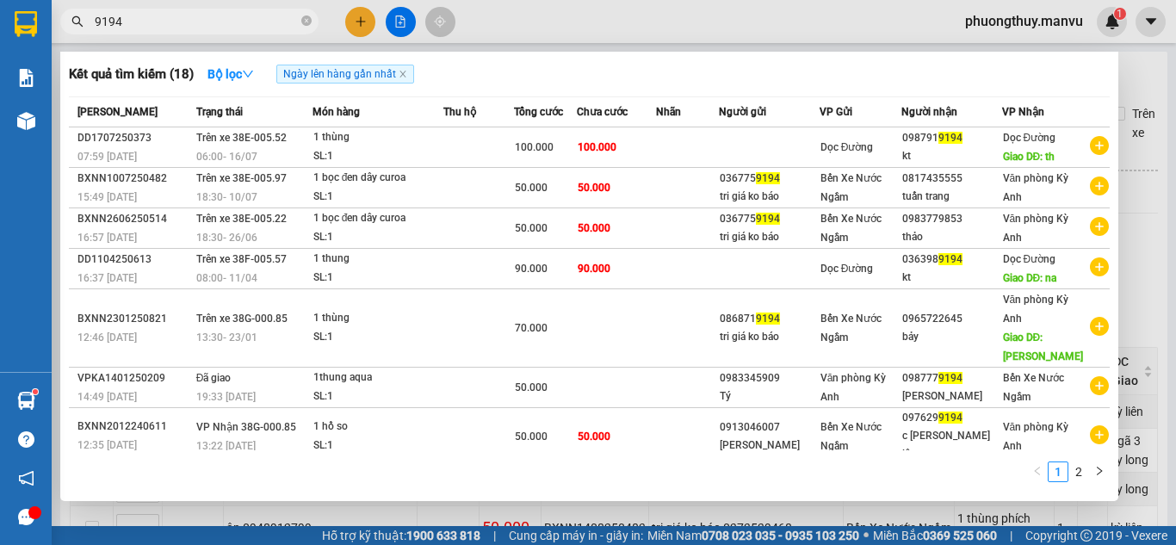
click at [102, 19] on input "9194" at bounding box center [196, 21] width 203 height 19
type input "9194"
click at [486, 12] on div at bounding box center [588, 272] width 1176 height 545
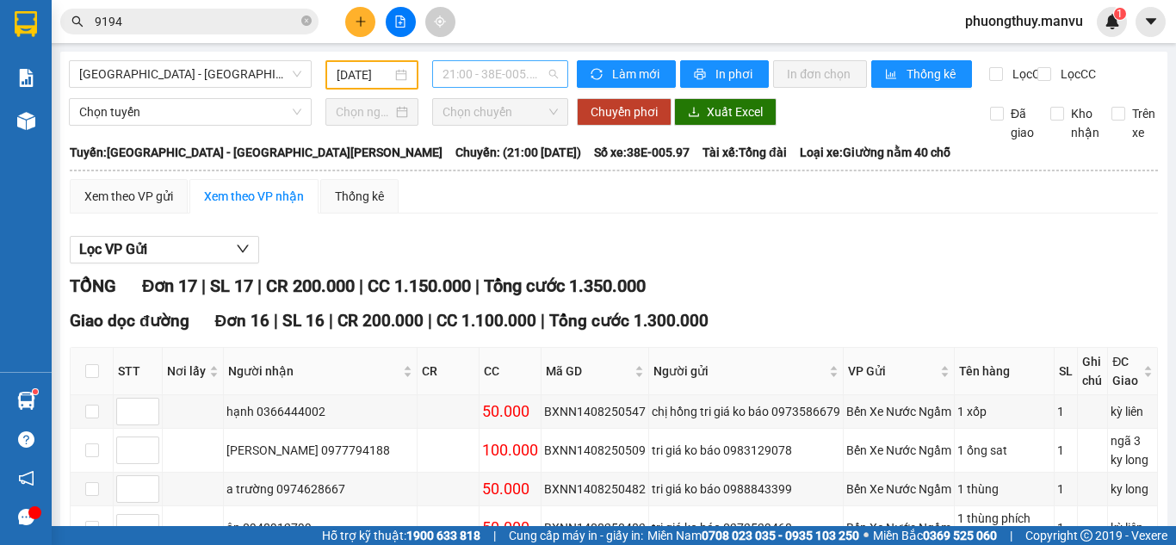
click at [496, 85] on span "21:00 - 38E-005.97" at bounding box center [499, 74] width 115 height 26
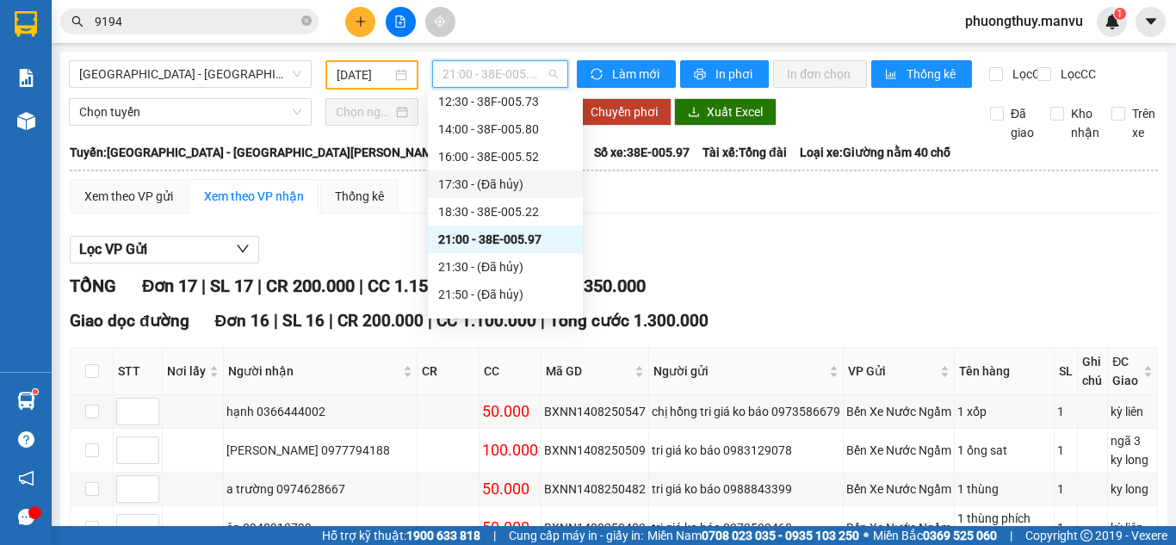
scroll to position [86, 0]
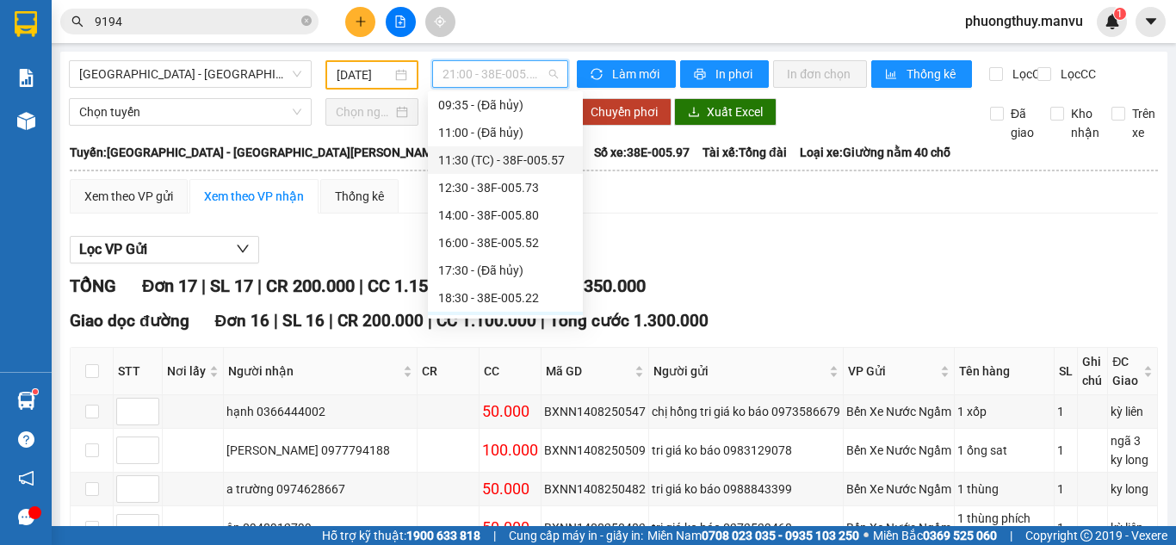
click at [543, 162] on div "11:30 (TC) - 38F-005.57" at bounding box center [505, 160] width 134 height 19
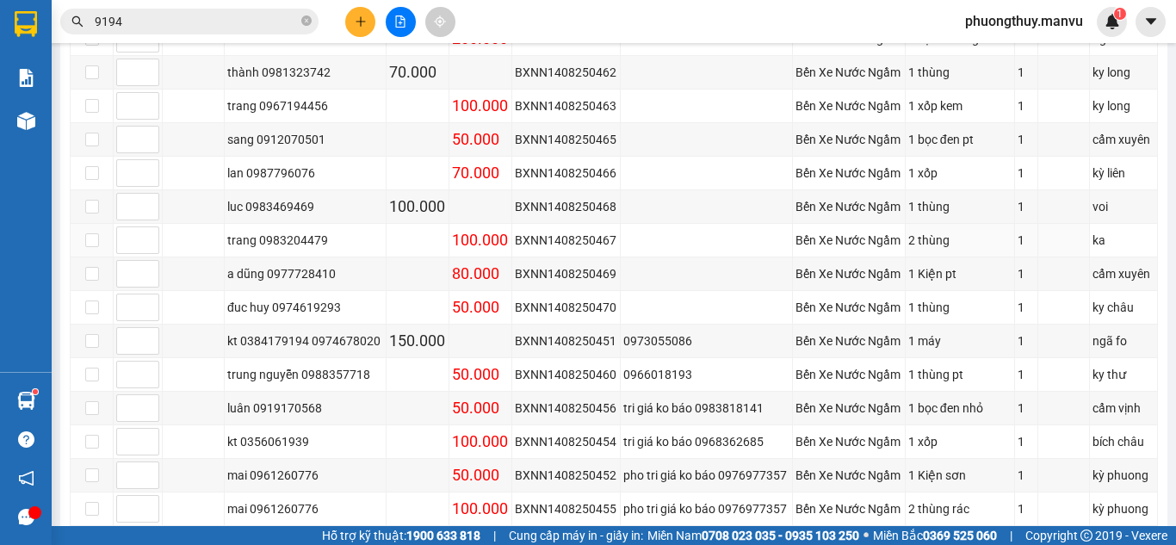
scroll to position [430, 0]
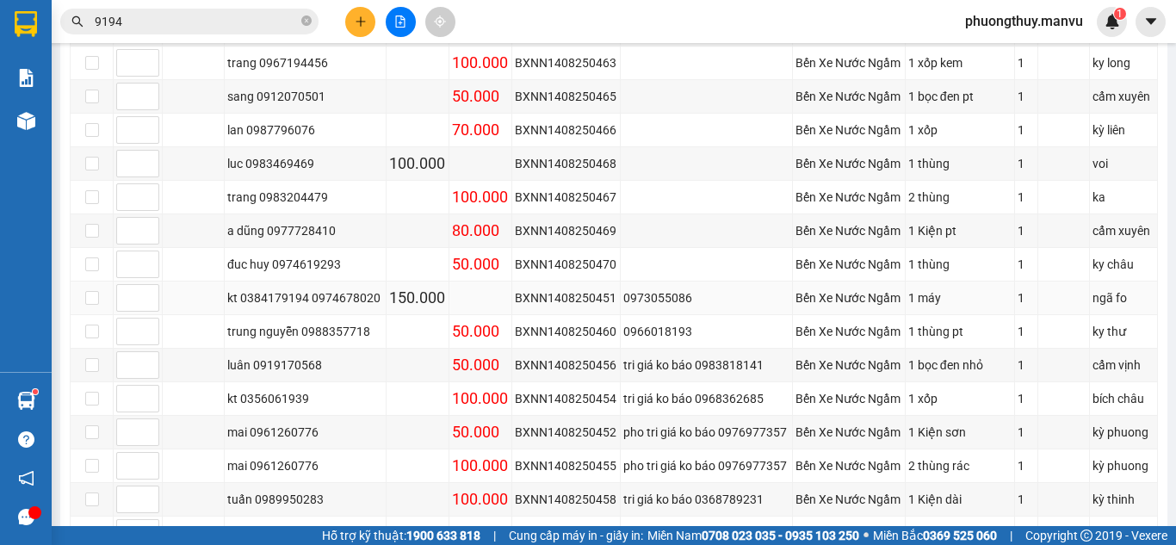
click at [327, 307] on div "kt 0384179194 0974678020" at bounding box center [305, 297] width 156 height 19
click at [283, 307] on div "kt 0384179194 0974678020" at bounding box center [305, 297] width 156 height 19
drag, startPoint x: 282, startPoint y: 316, endPoint x: 292, endPoint y: 316, distance: 9.5
click at [281, 307] on div "kt 0384179194 0974678020" at bounding box center [305, 297] width 156 height 19
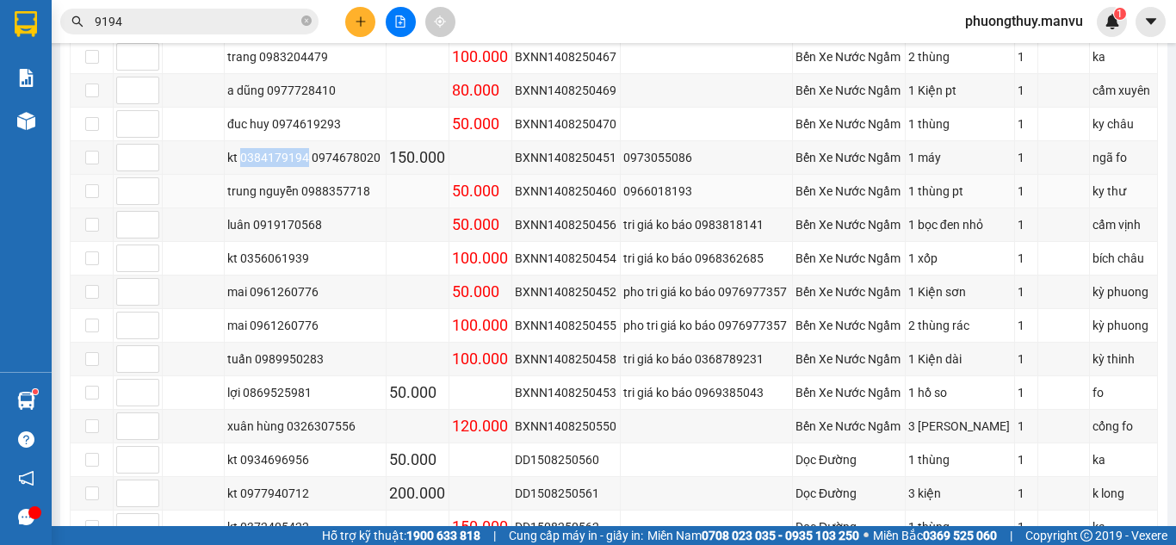
scroll to position [602, 0]
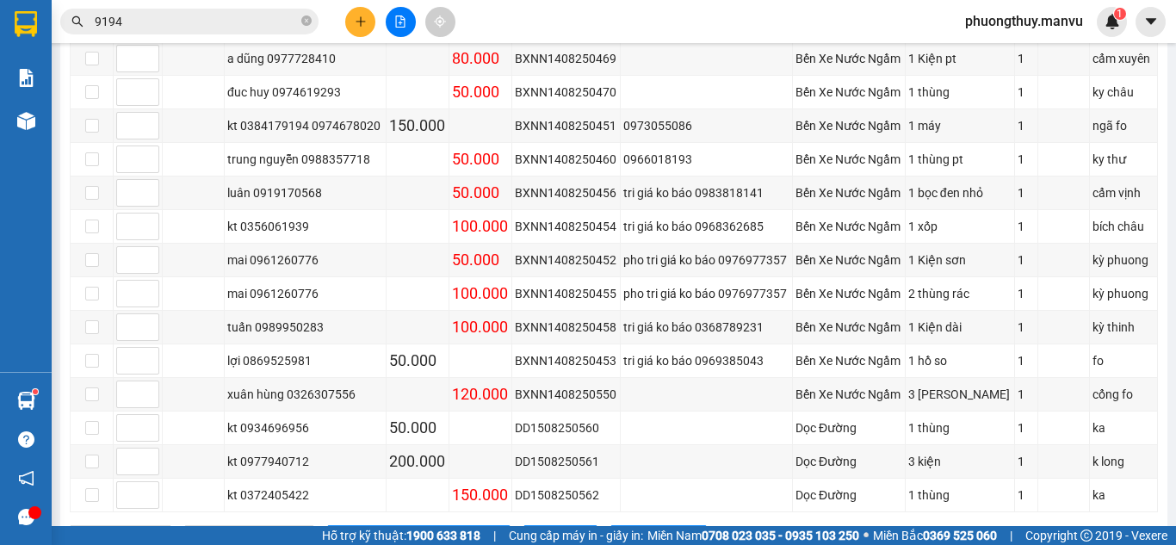
click at [197, 19] on input "9194" at bounding box center [196, 21] width 203 height 19
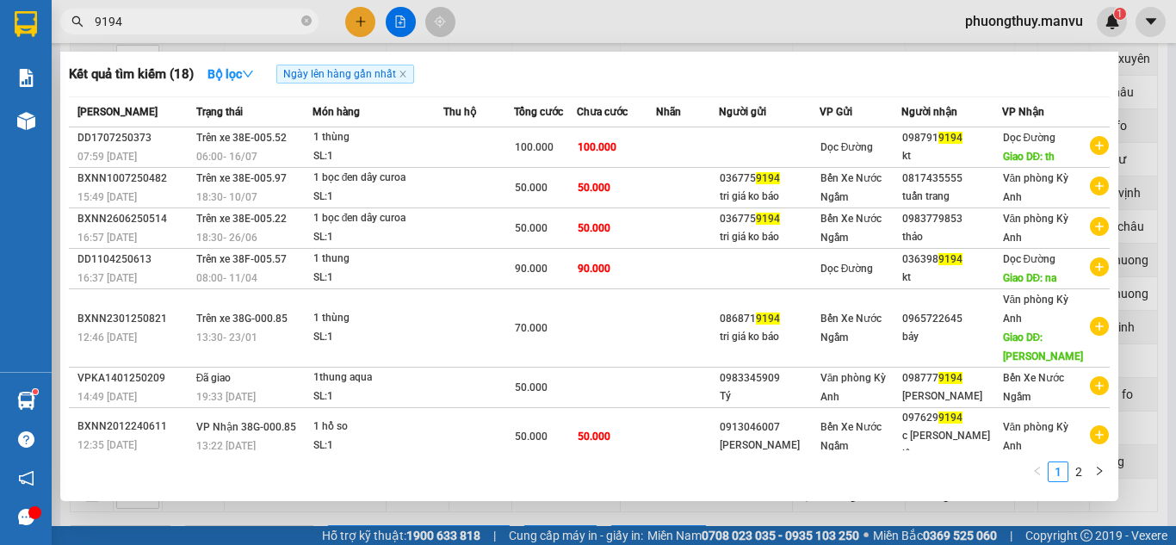
click at [197, 19] on input "9194" at bounding box center [196, 21] width 203 height 19
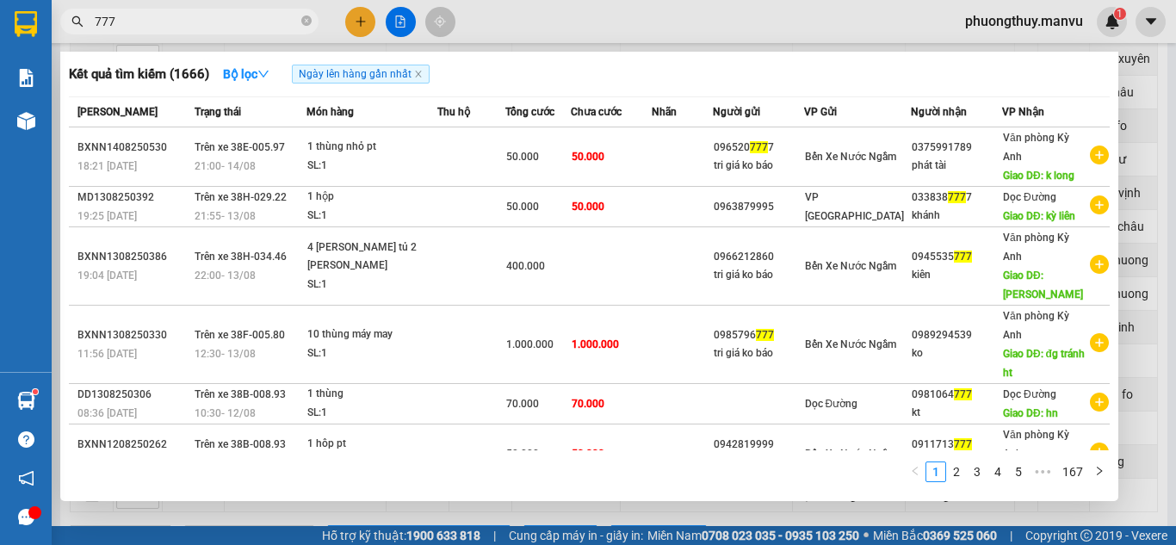
type input "777"
click at [644, 15] on div at bounding box center [588, 272] width 1176 height 545
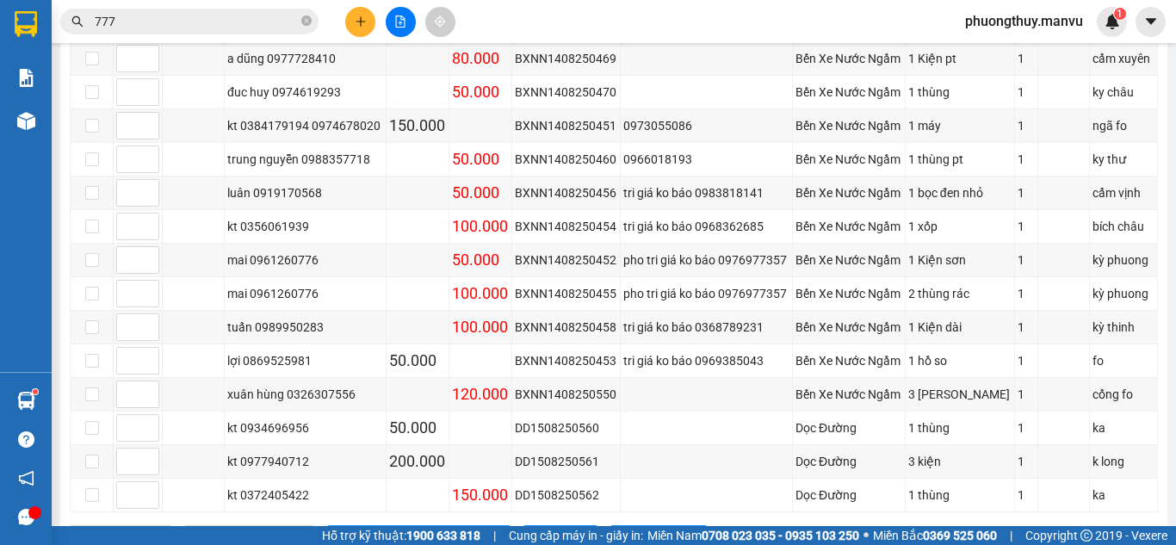
click at [282, 16] on input "777" at bounding box center [196, 21] width 203 height 19
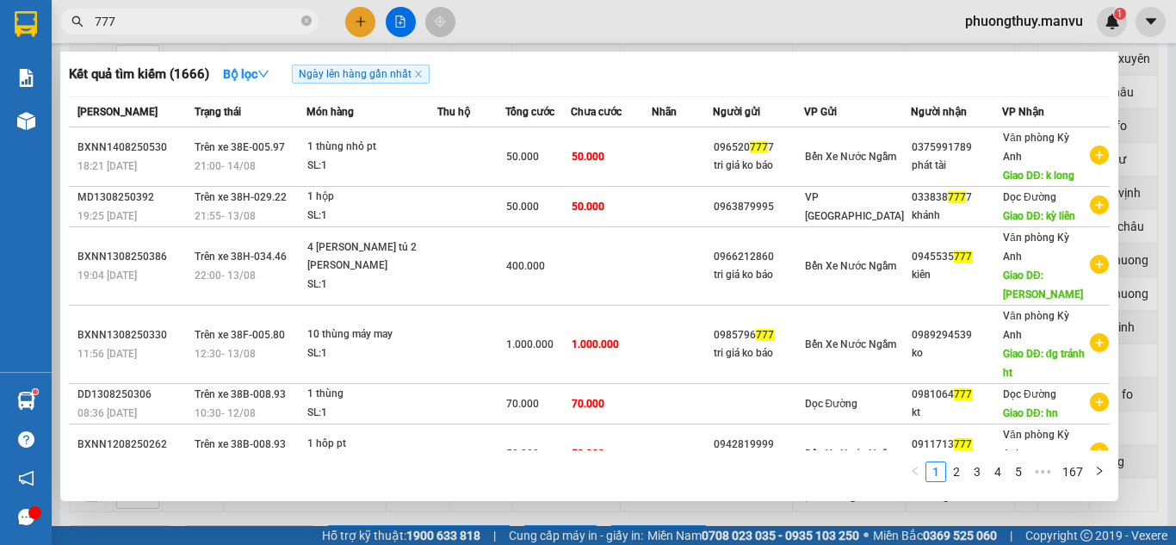
click at [282, 16] on input "777" at bounding box center [196, 21] width 203 height 19
type input "0283"
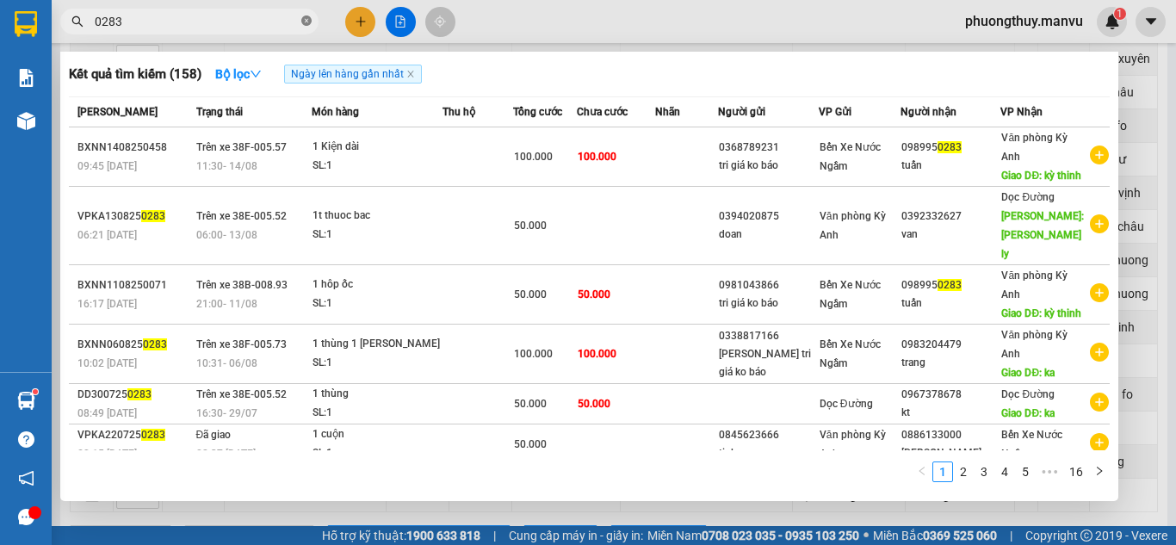
click at [304, 15] on span at bounding box center [306, 22] width 10 height 16
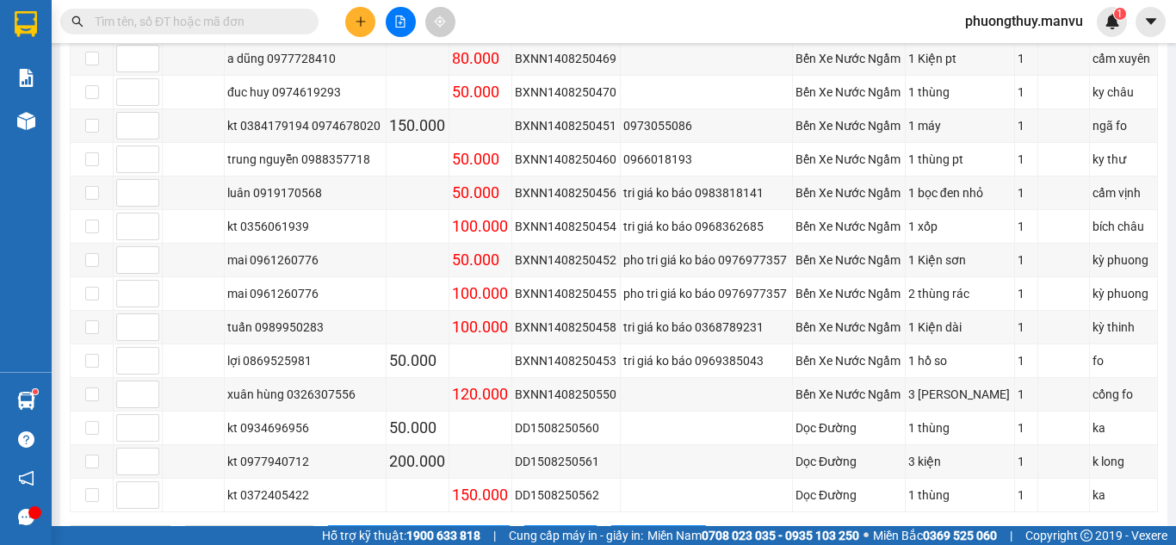
click at [271, 16] on input "text" at bounding box center [196, 21] width 203 height 19
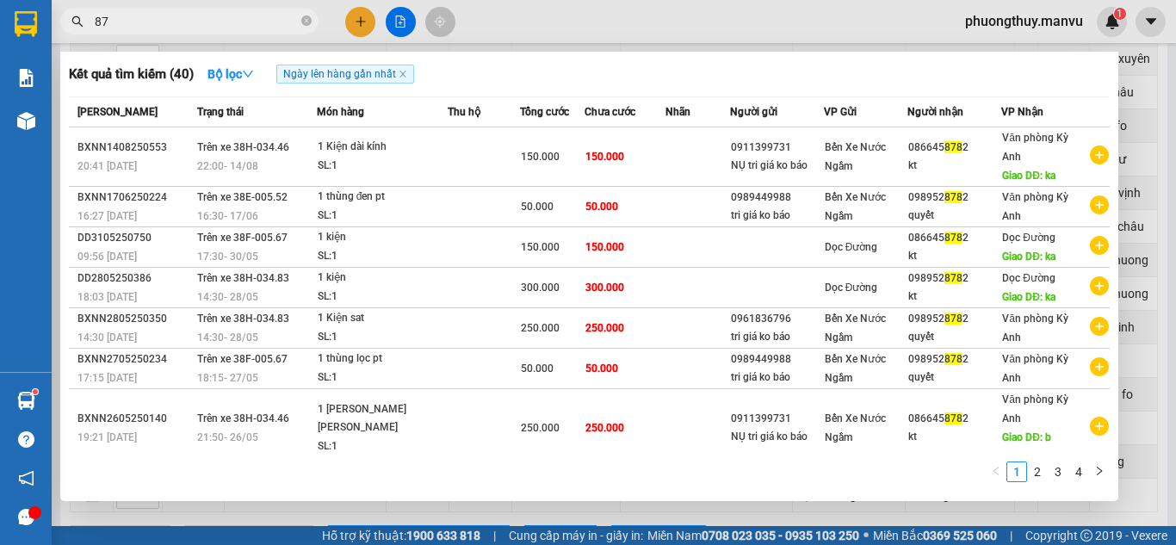
type input "8"
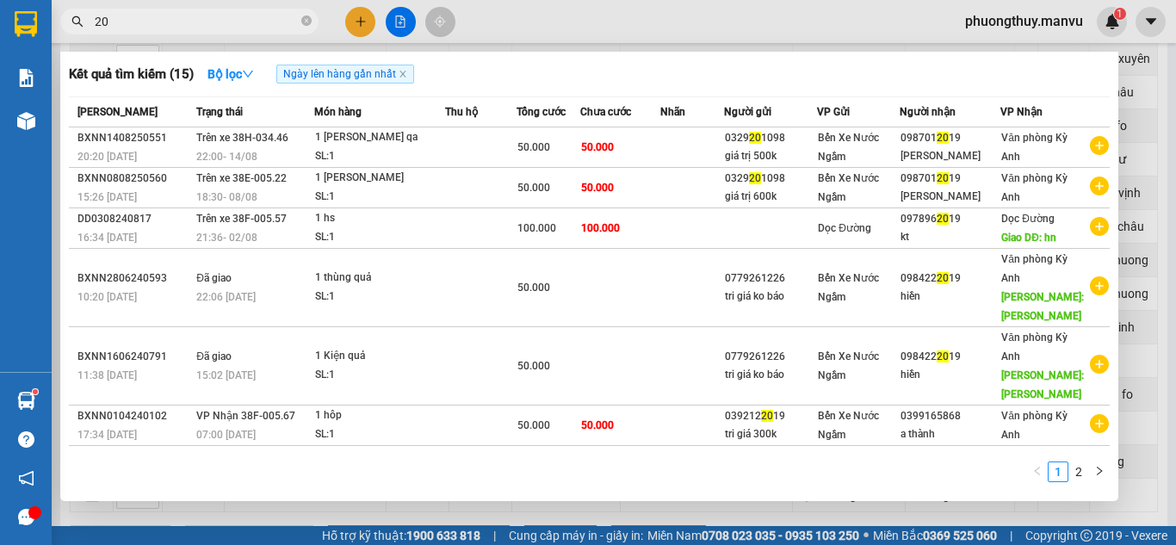
type input "2"
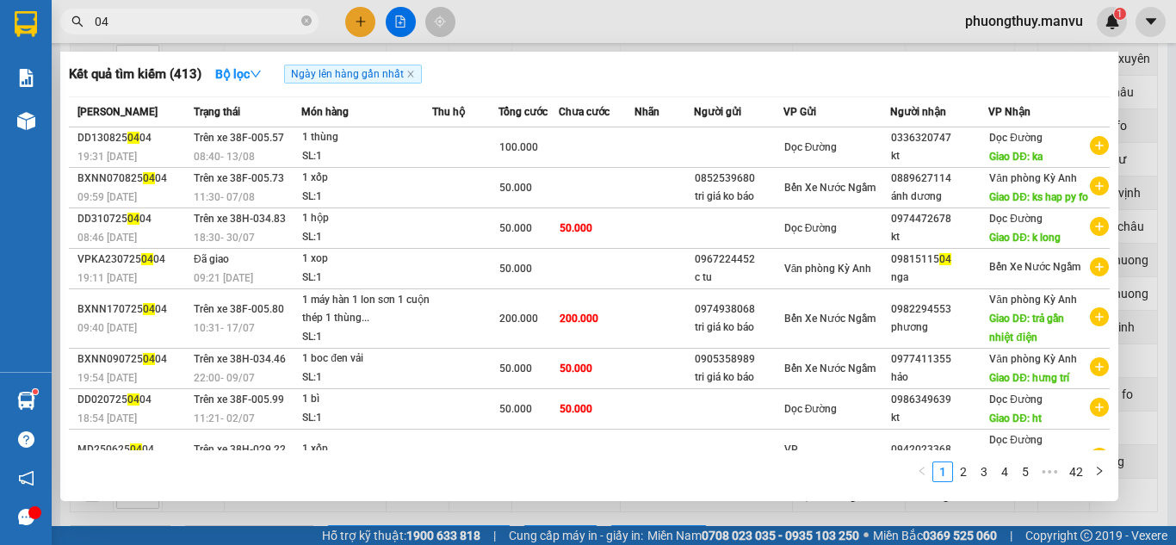
type input "0"
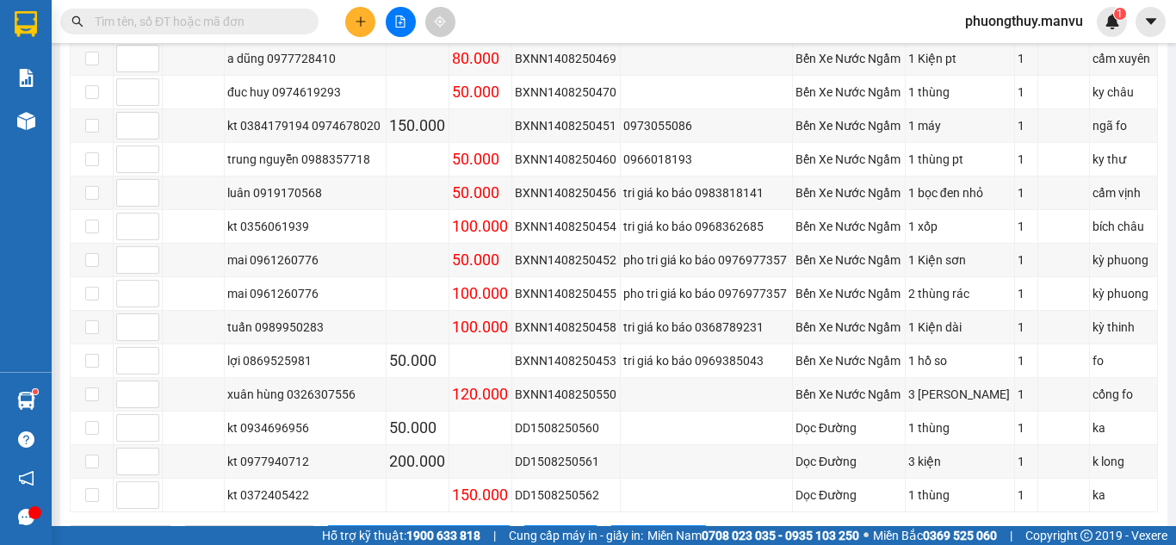
click at [178, 17] on input "text" at bounding box center [196, 21] width 203 height 19
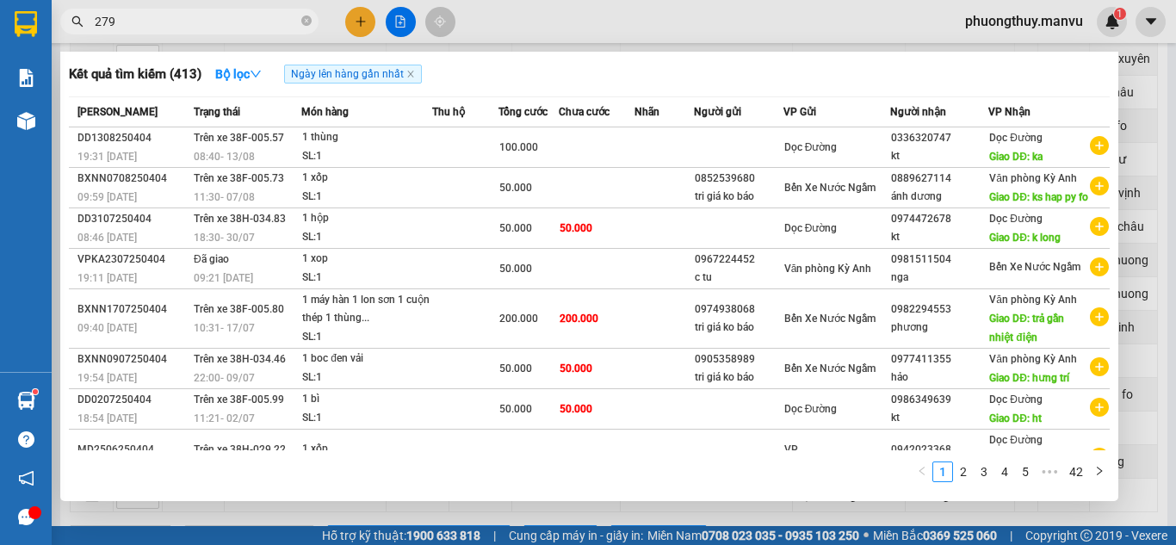
type input "2799"
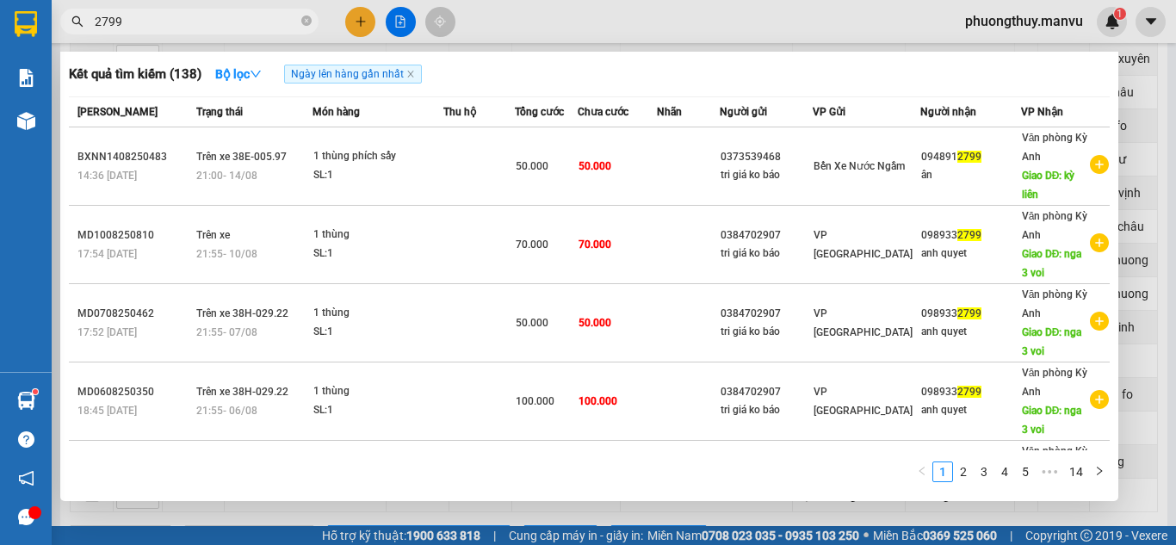
click at [173, 18] on input "2799" at bounding box center [196, 21] width 203 height 19
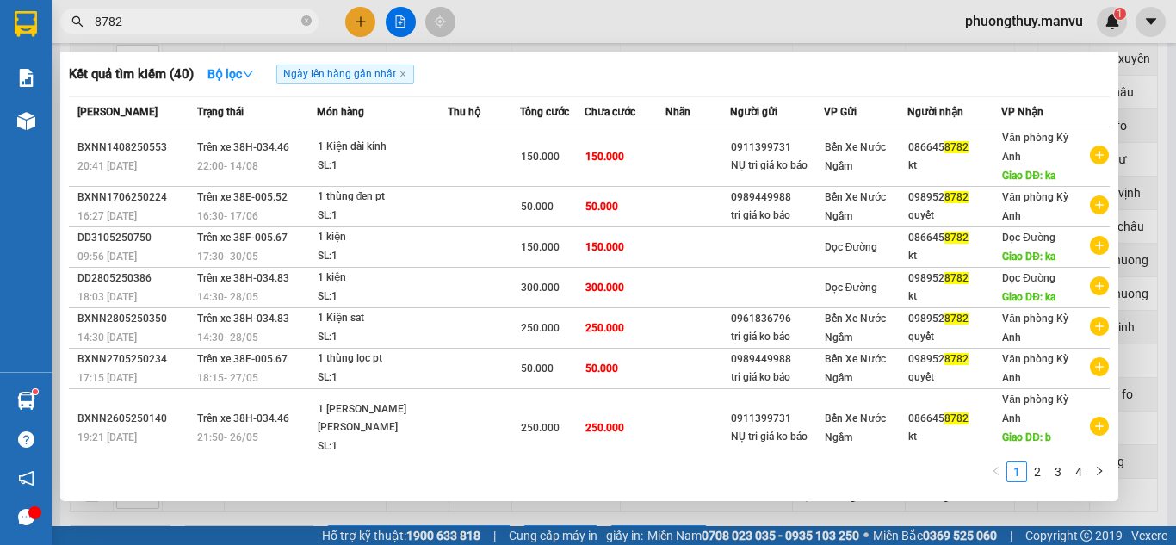
type input "8782"
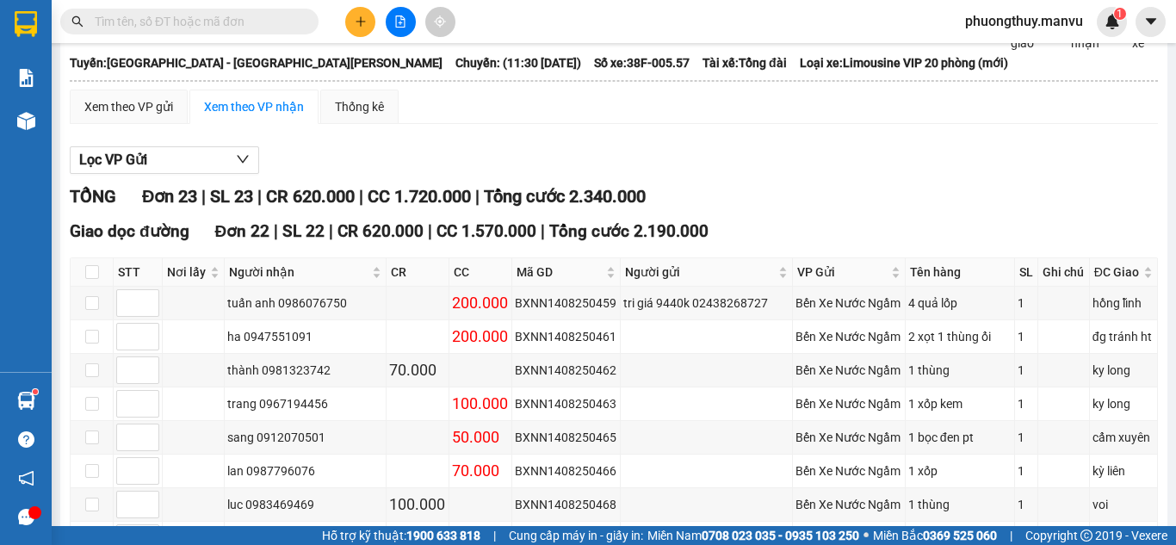
scroll to position [0, 0]
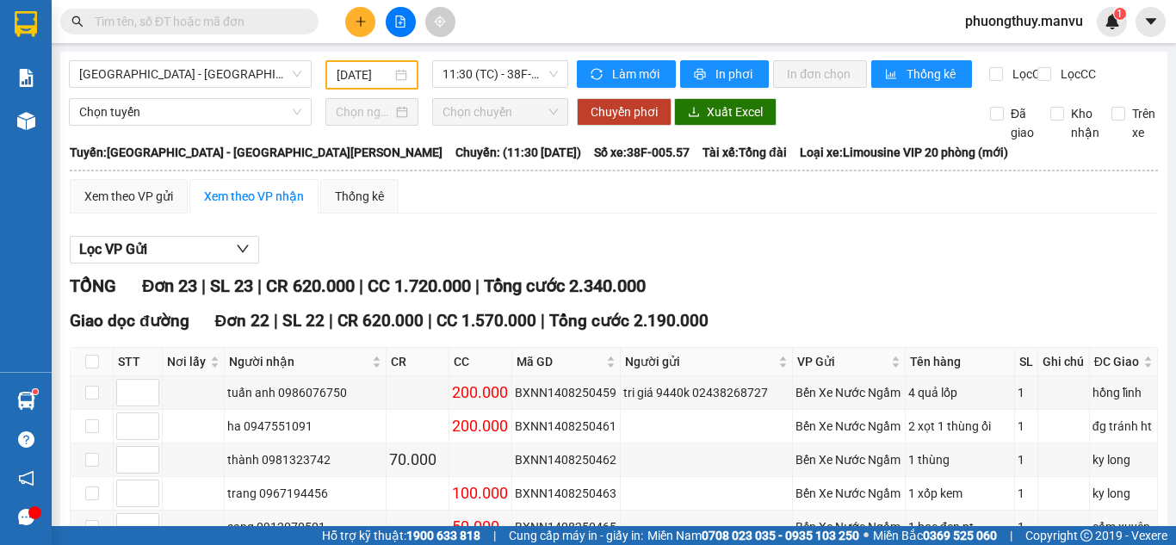
click at [368, 77] on input "[DATE]" at bounding box center [363, 74] width 55 height 19
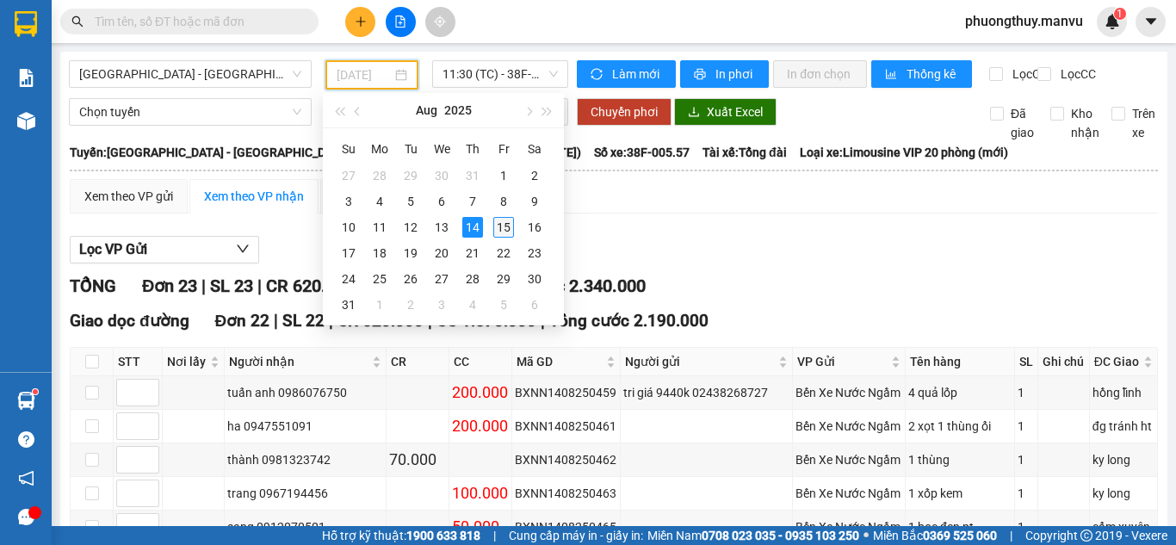
click at [504, 232] on div "15" at bounding box center [503, 227] width 21 height 21
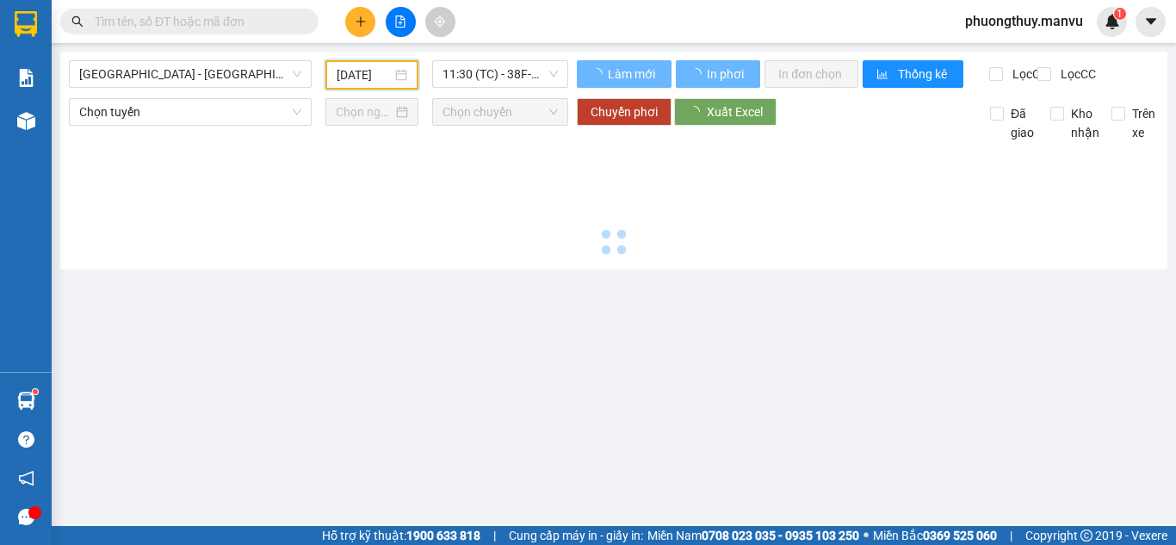
click at [491, 76] on span "11:30 (TC) - 38F-005.57" at bounding box center [499, 74] width 115 height 26
type input "[DATE]"
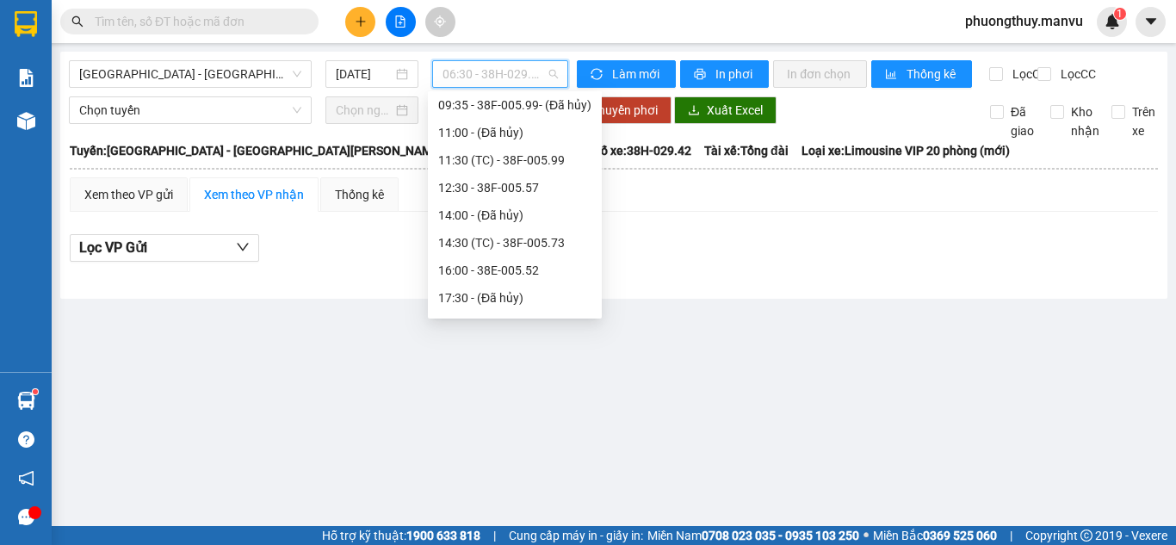
scroll to position [28, 0]
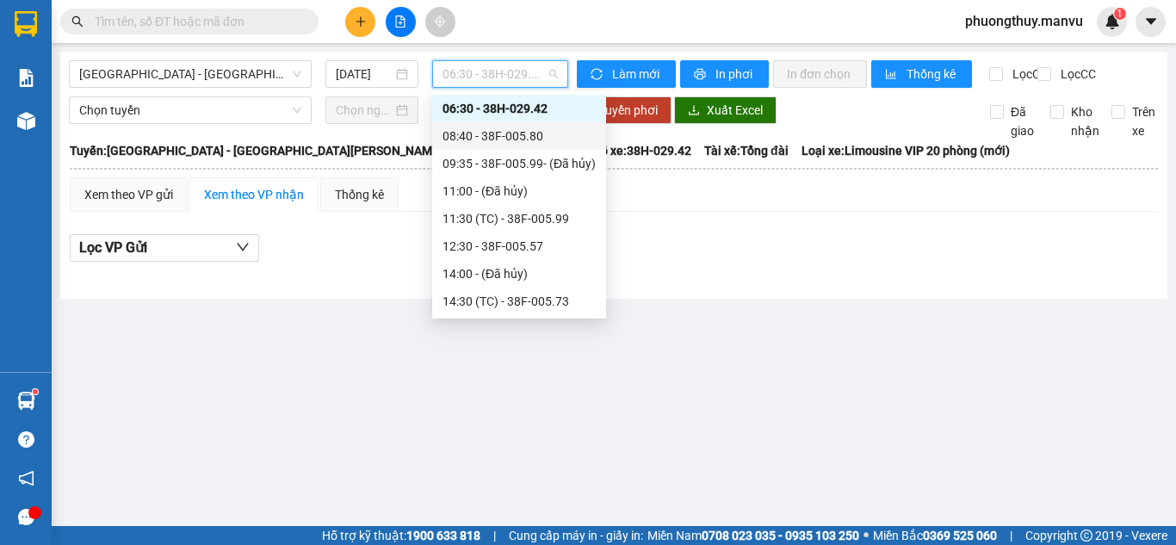
click at [502, 139] on div "08:40 - 38F-005.80" at bounding box center [518, 136] width 153 height 19
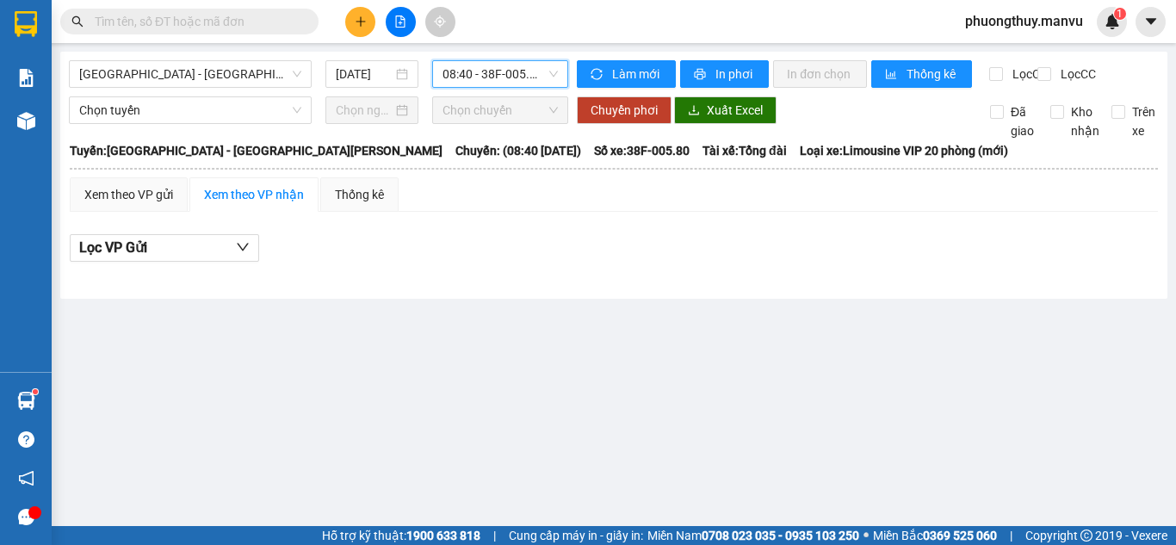
click at [474, 71] on span "08:40 - 38F-005.80" at bounding box center [499, 74] width 115 height 26
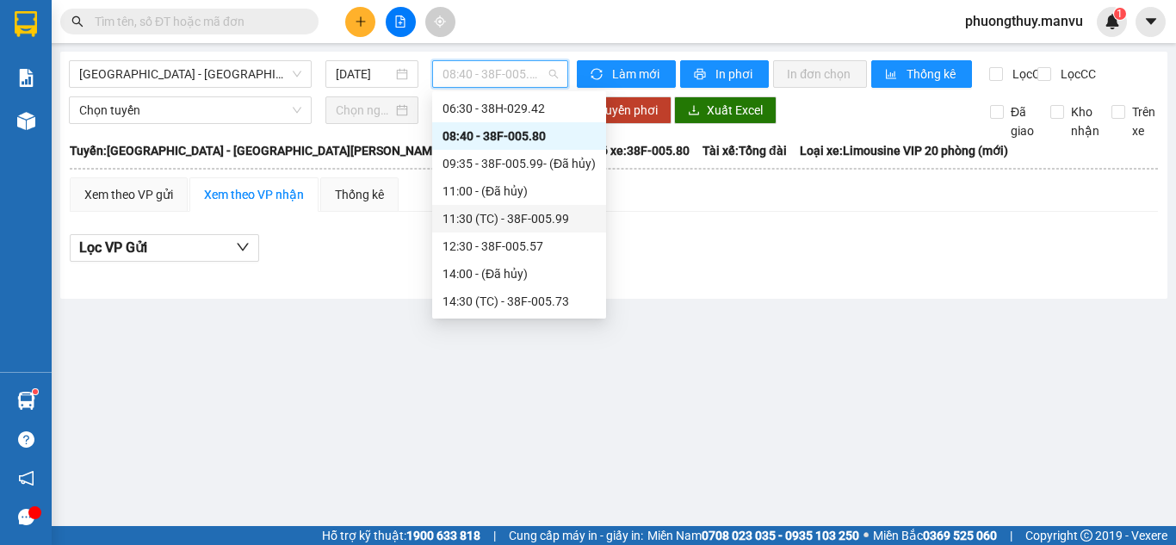
click at [519, 215] on div "11:30 (TC) - 38F-005.99" at bounding box center [518, 218] width 153 height 19
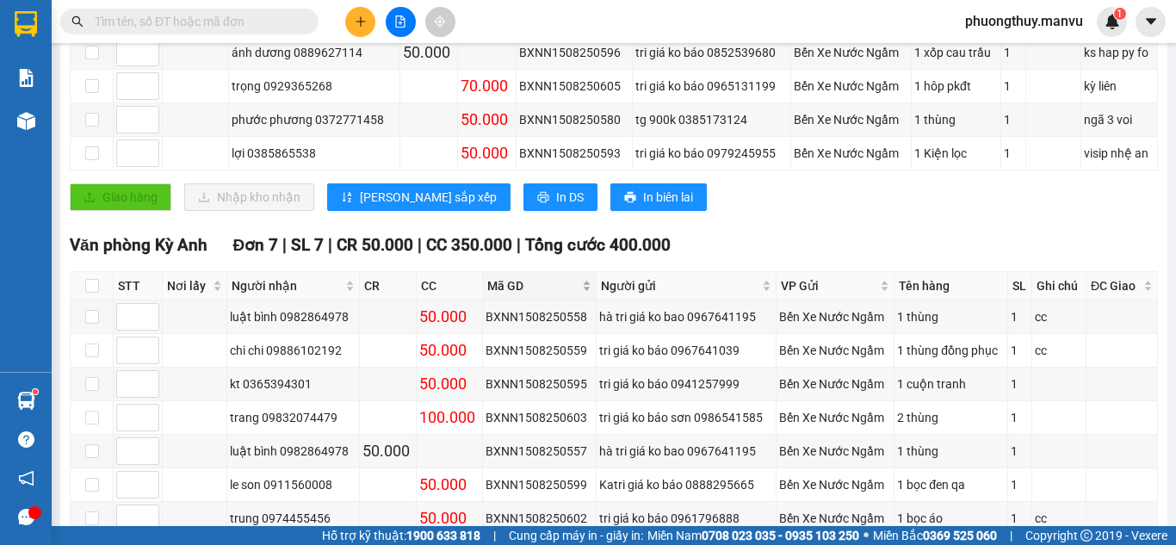
scroll to position [451, 0]
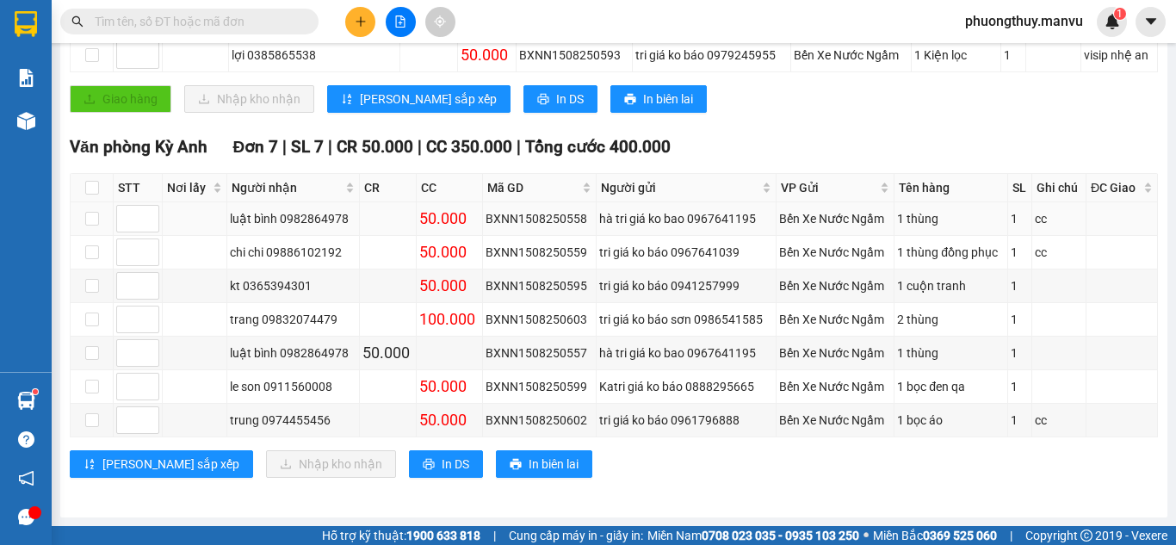
click at [322, 218] on div "luật bình 0982864978" at bounding box center [293, 218] width 127 height 19
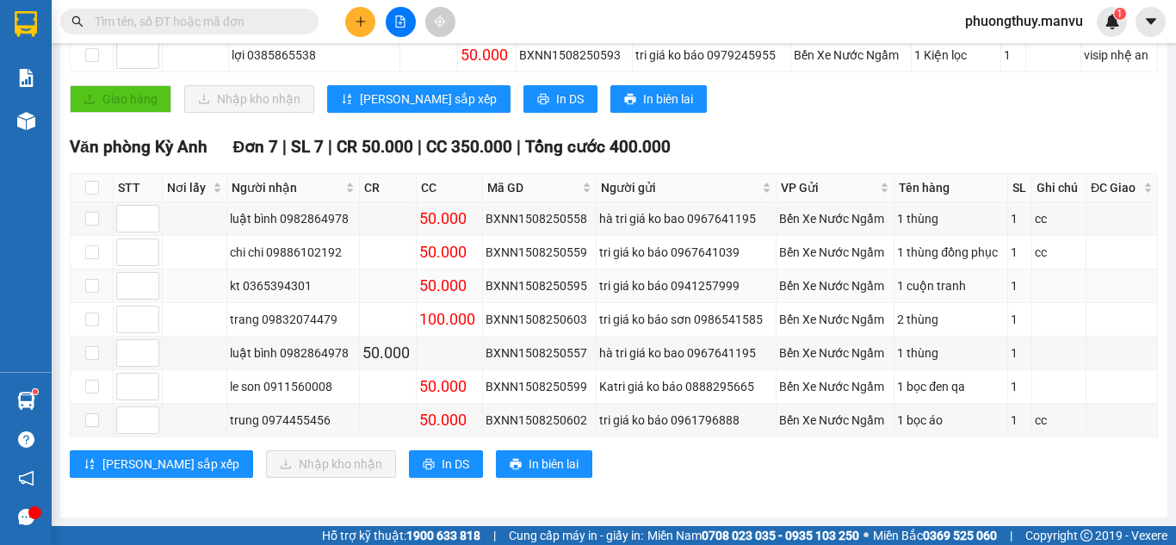
click at [346, 291] on div "kt 0365394301" at bounding box center [293, 285] width 127 height 19
drag, startPoint x: 320, startPoint y: 315, endPoint x: 299, endPoint y: 275, distance: 45.8
click at [319, 315] on div "trang 09832074479" at bounding box center [293, 319] width 127 height 19
click at [297, 271] on td "kt 0365394301" at bounding box center [293, 286] width 133 height 34
click at [297, 281] on div "kt 0365394301" at bounding box center [293, 285] width 127 height 19
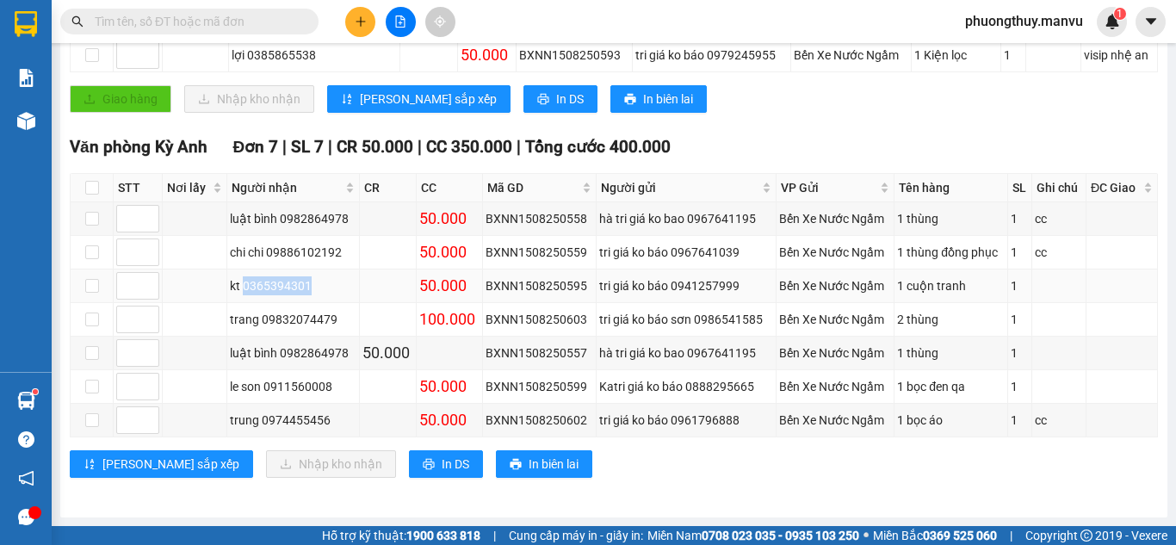
click at [297, 281] on div "kt 0365394301" at bounding box center [293, 285] width 127 height 19
copy div "0365394301"
click at [245, 22] on input "text" at bounding box center [196, 21] width 203 height 19
paste input "0365394301"
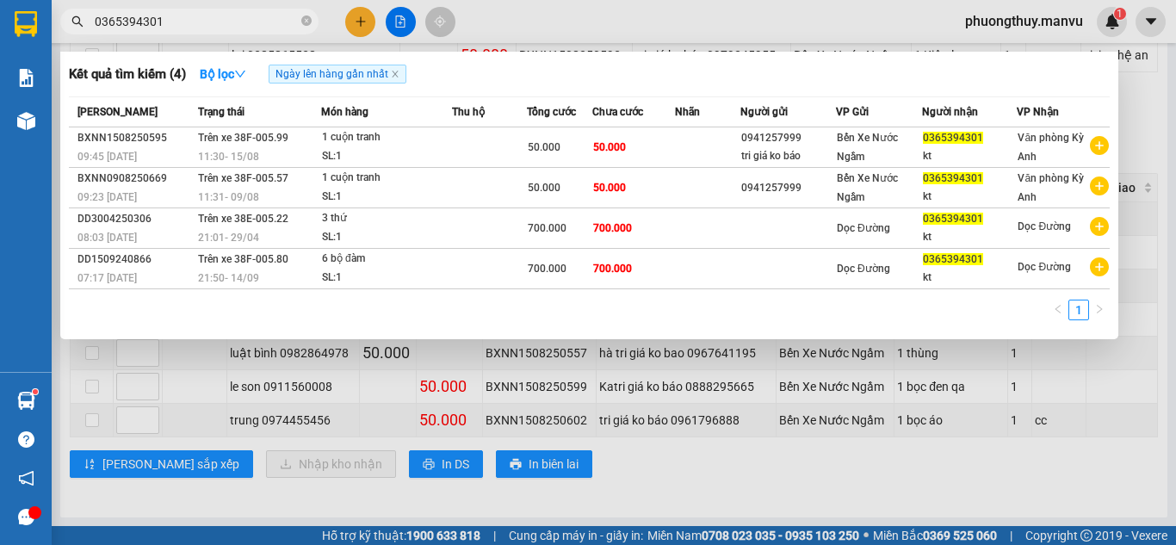
type input "0365394301"
click at [560, 407] on div at bounding box center [588, 272] width 1176 height 545
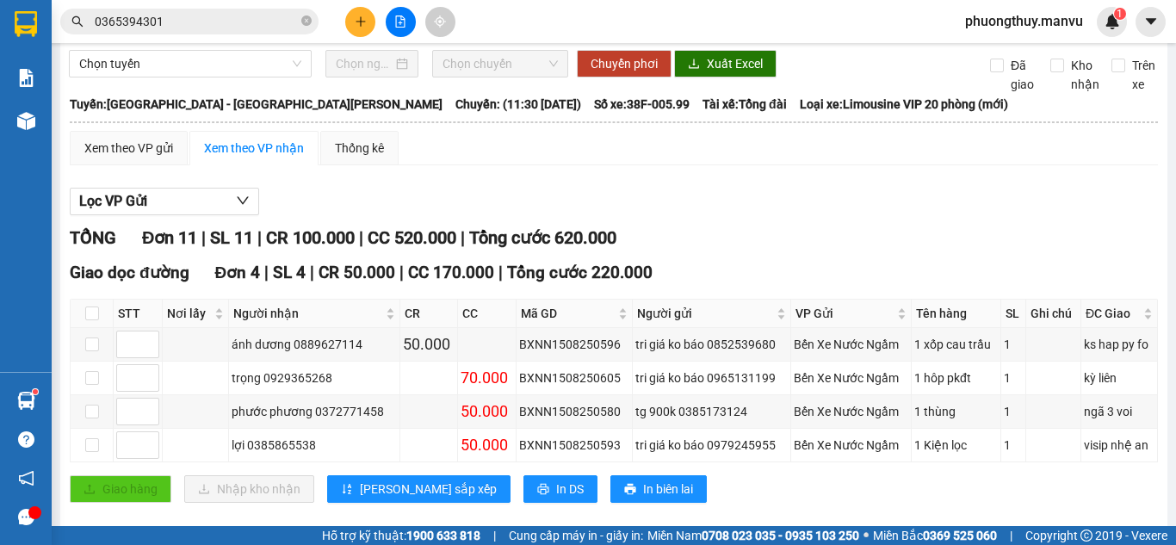
scroll to position [0, 0]
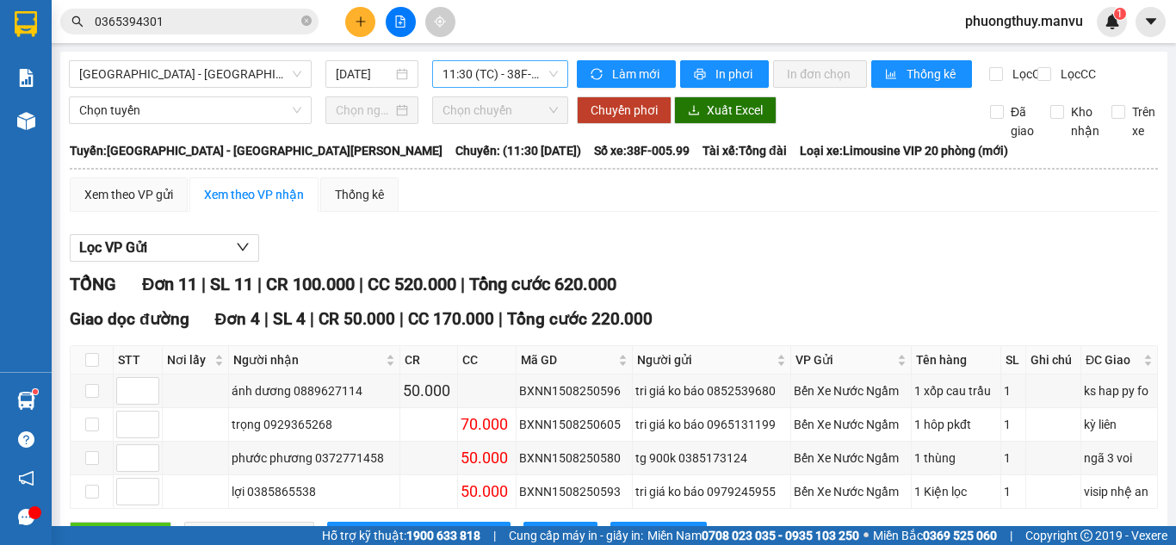
click at [515, 78] on span "11:30 (TC) - 38F-005.99" at bounding box center [499, 74] width 115 height 26
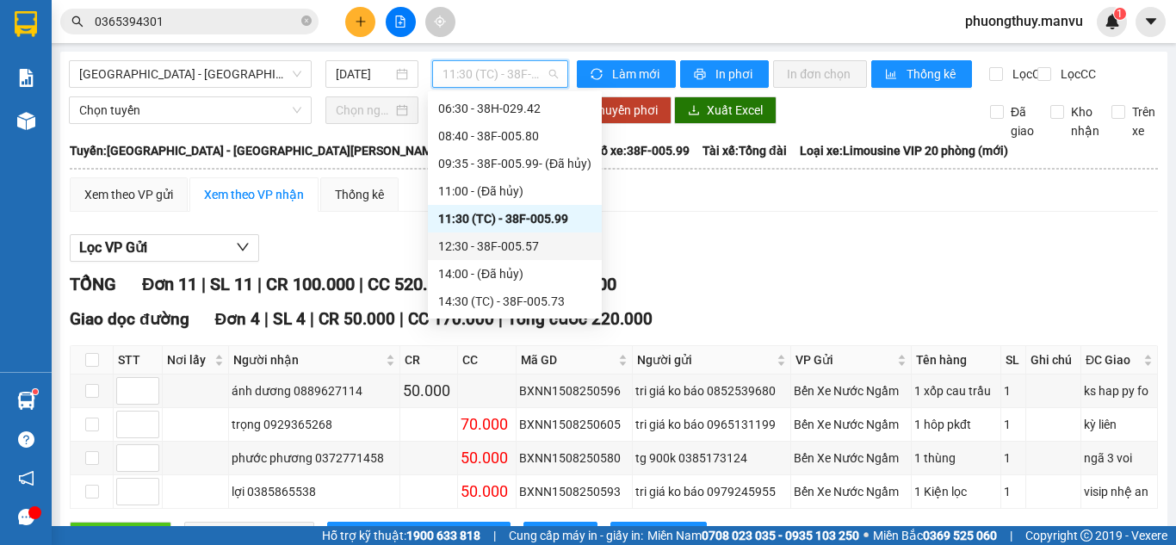
click at [512, 238] on div "12:30 - 38F-005.57" at bounding box center [514, 246] width 153 height 19
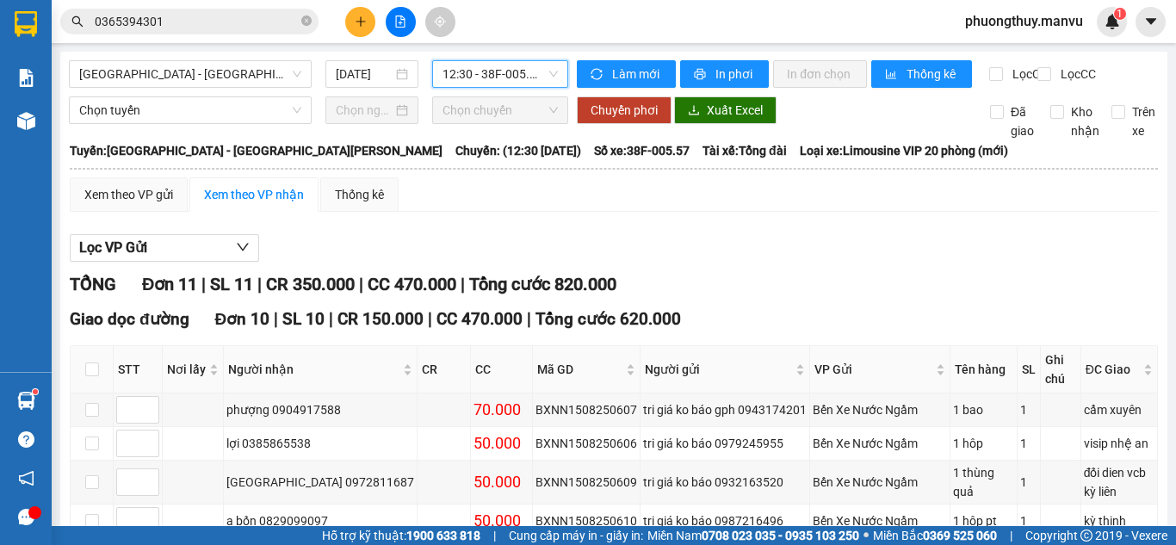
scroll to position [86, 0]
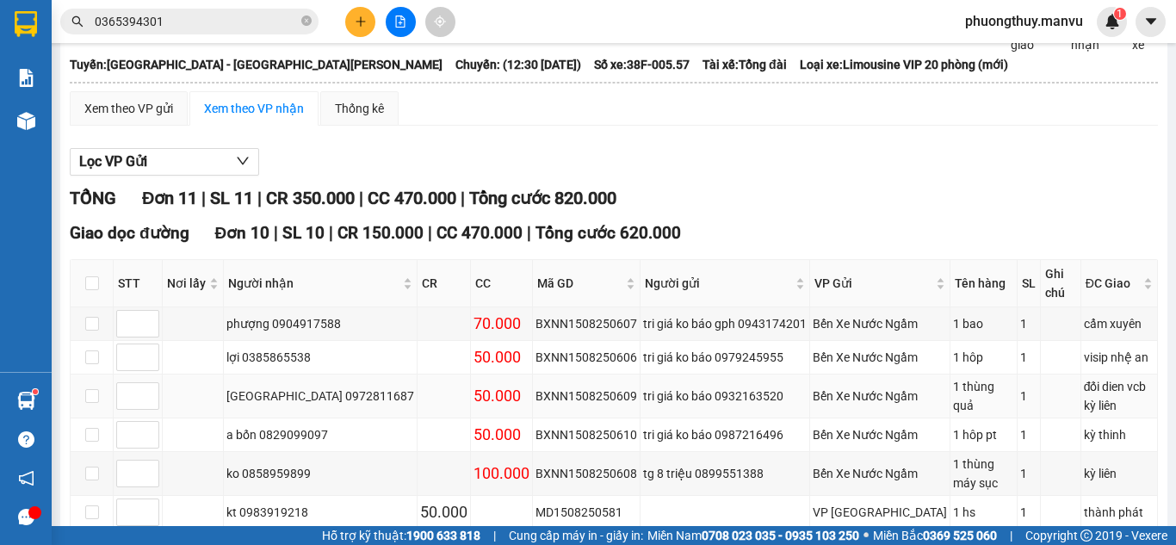
click at [325, 386] on div "[GEOGRAPHIC_DATA] 0972811687" at bounding box center [320, 395] width 188 height 19
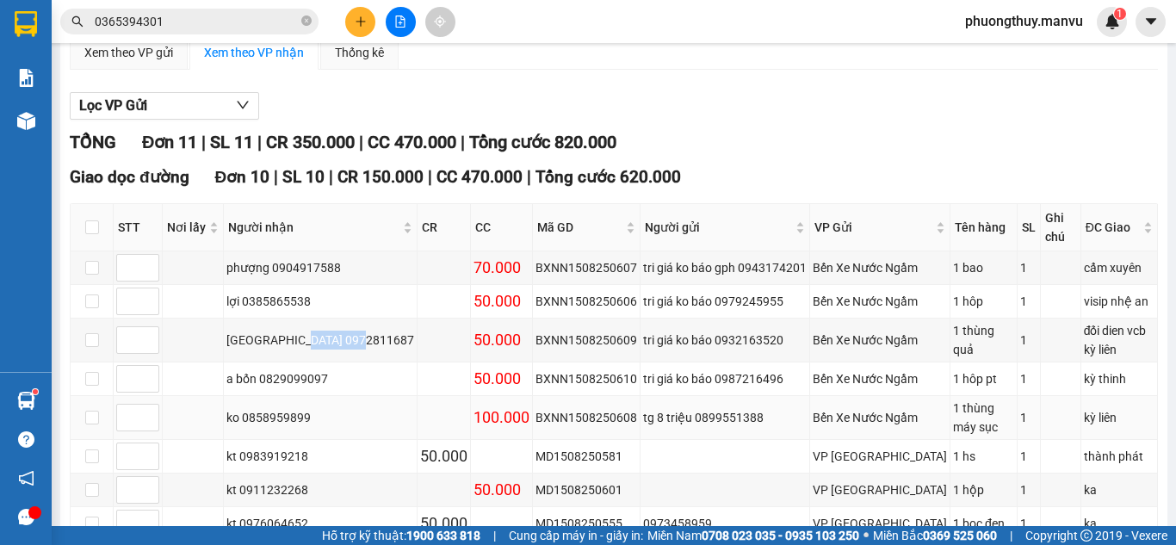
scroll to position [172, 0]
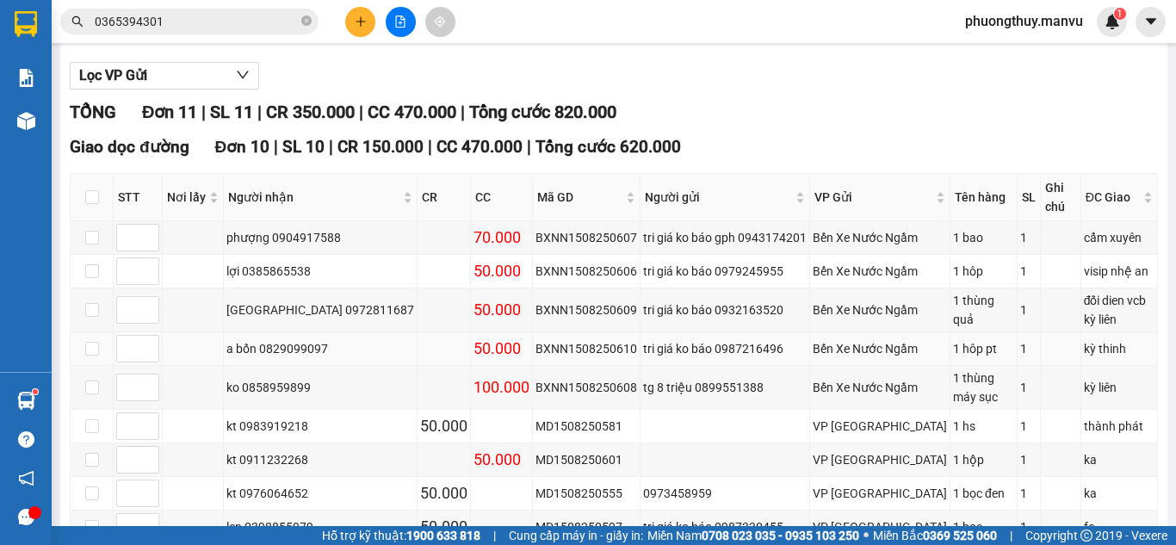
click at [307, 339] on div "a bốn 0829099097" at bounding box center [320, 348] width 188 height 19
click at [265, 378] on div "ko 0858959899" at bounding box center [320, 387] width 188 height 19
click at [269, 417] on div "kt 0983919218" at bounding box center [320, 426] width 188 height 19
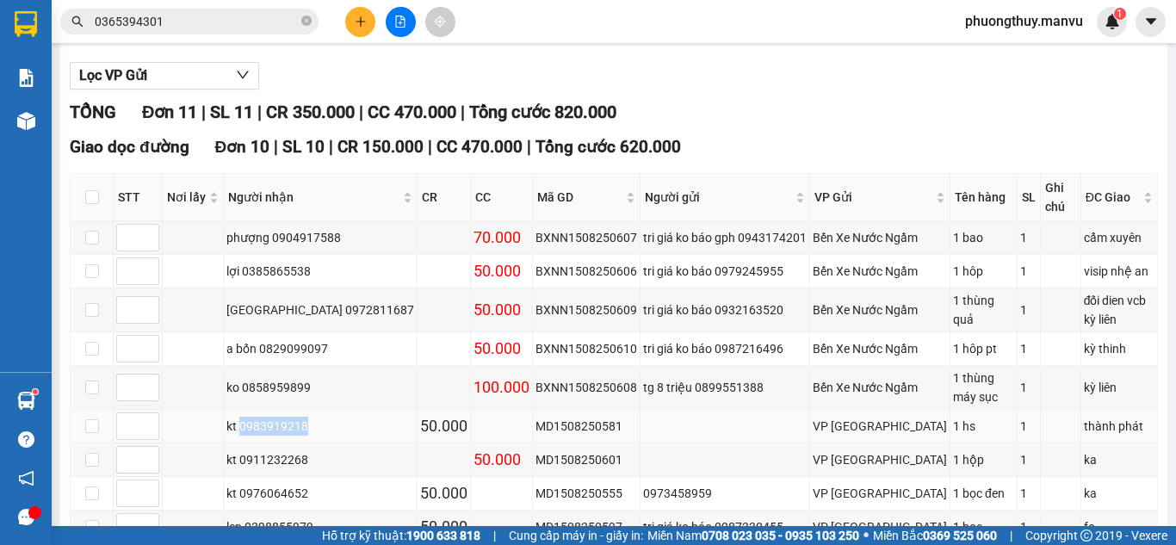
click at [269, 417] on div "kt 0983919218" at bounding box center [320, 426] width 188 height 19
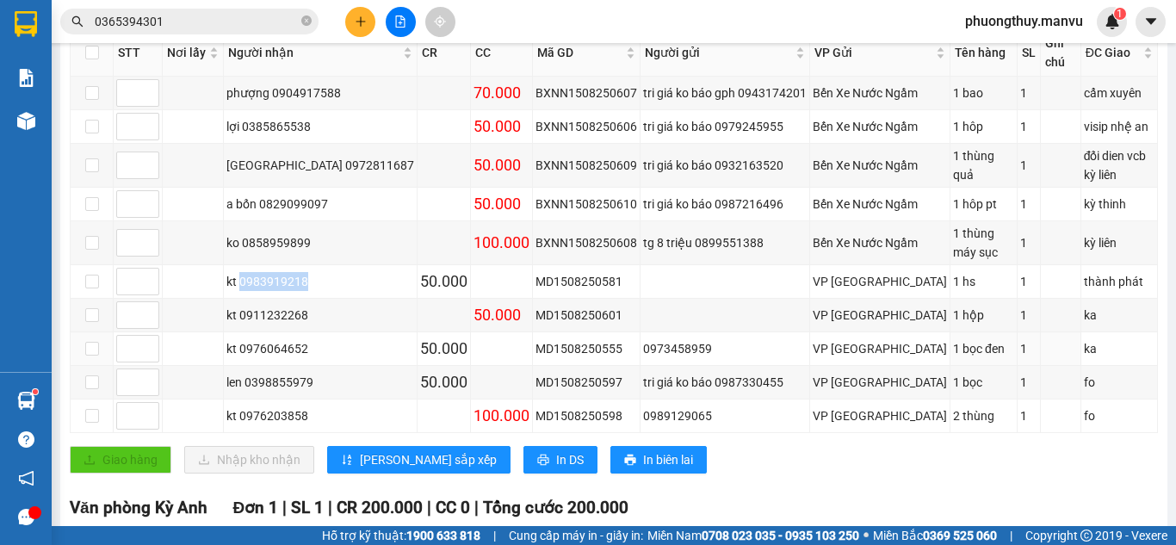
scroll to position [430, 0]
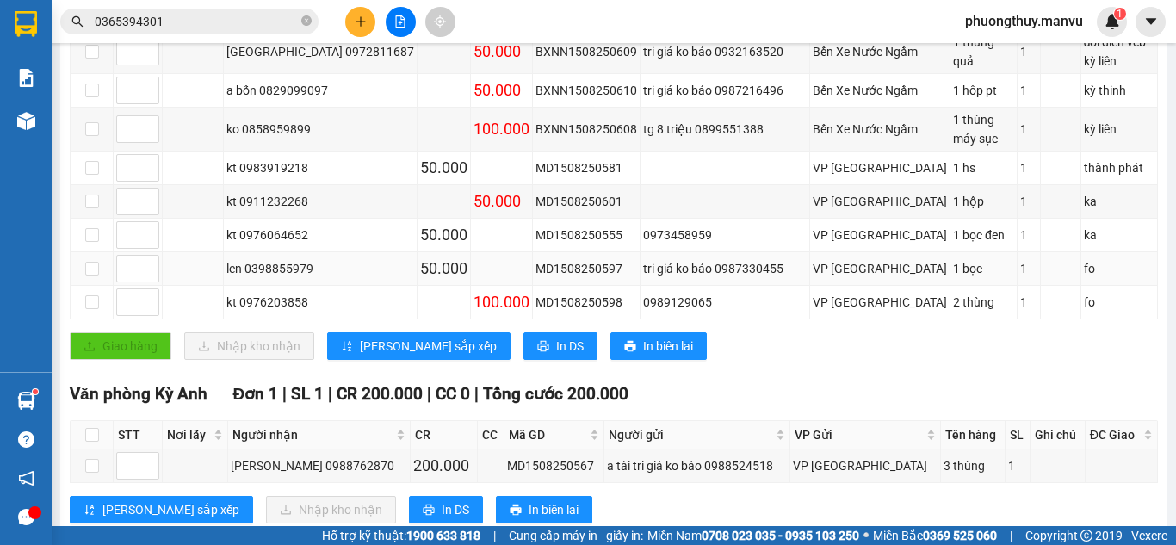
click at [270, 259] on div "len 0398855979" at bounding box center [320, 268] width 188 height 19
click at [268, 293] on div "kt 0976203858" at bounding box center [320, 302] width 188 height 19
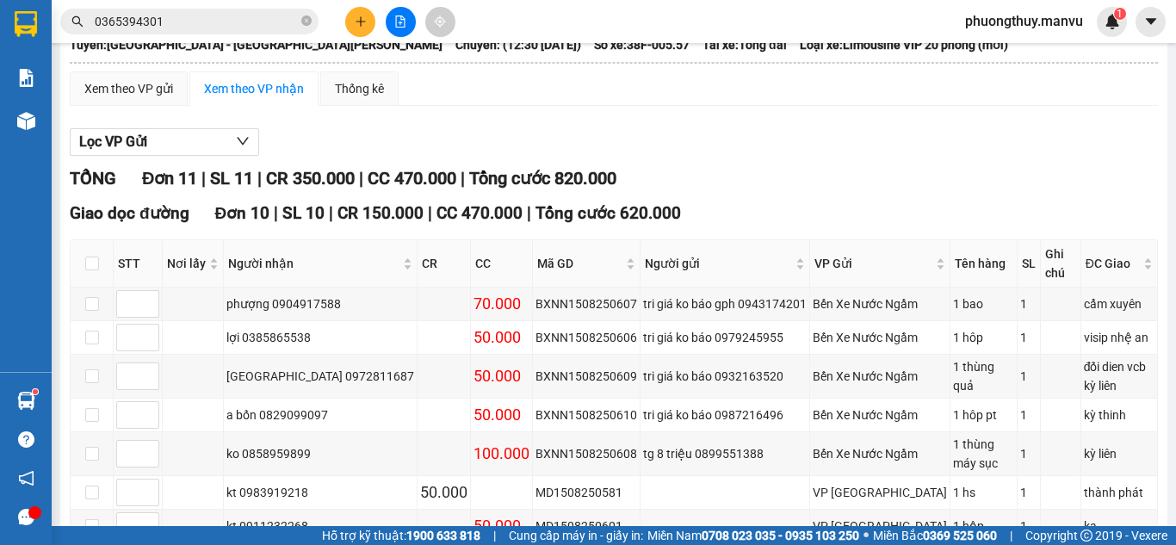
scroll to position [0, 0]
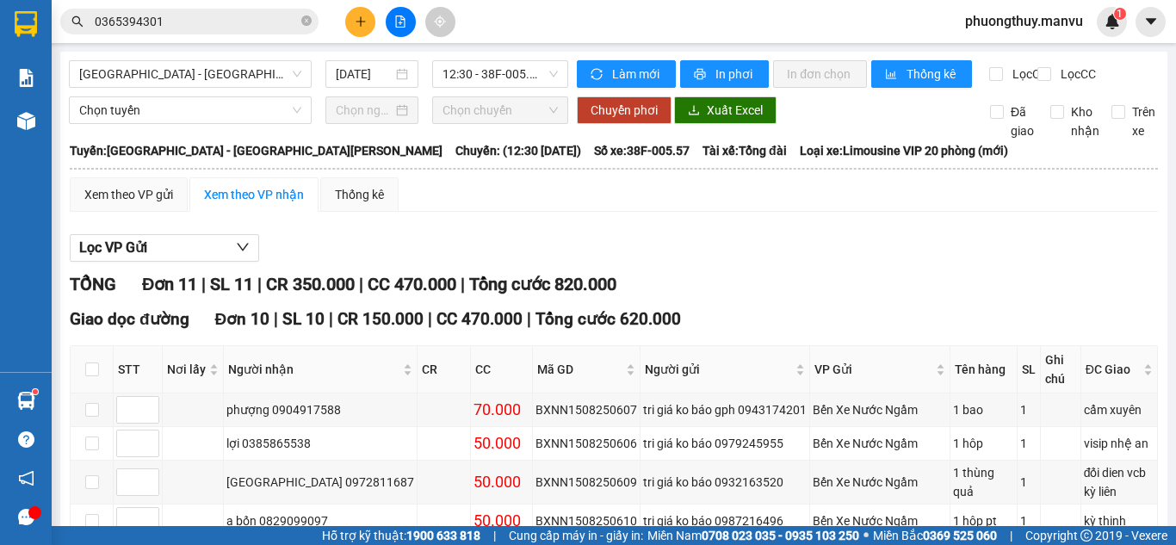
click at [200, 25] on input "0365394301" at bounding box center [196, 21] width 203 height 19
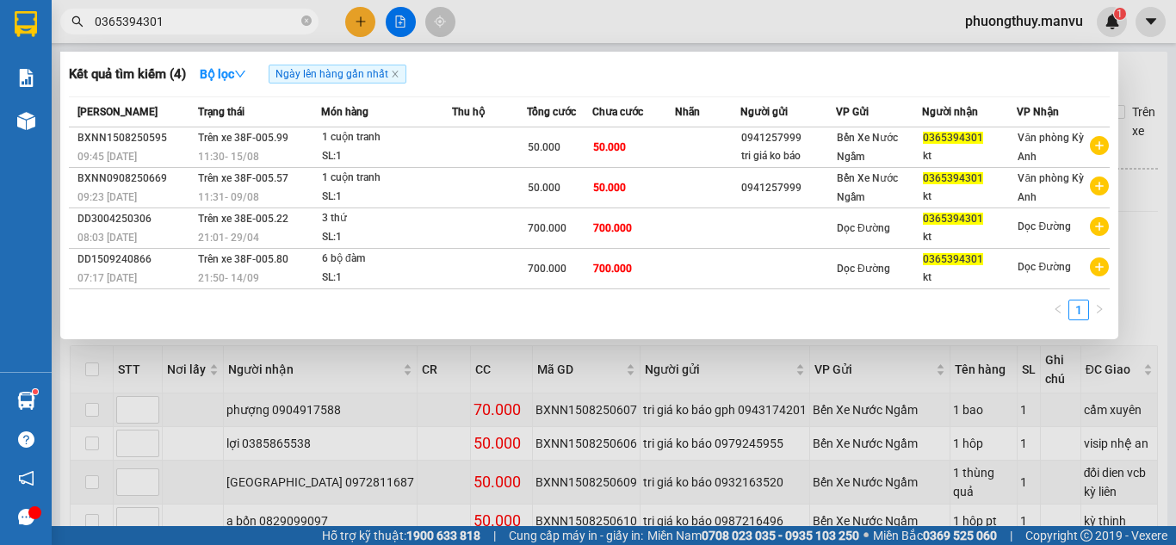
click at [200, 25] on input "0365394301" at bounding box center [196, 21] width 203 height 19
type input "5390"
